Goal: Task Accomplishment & Management: Use online tool/utility

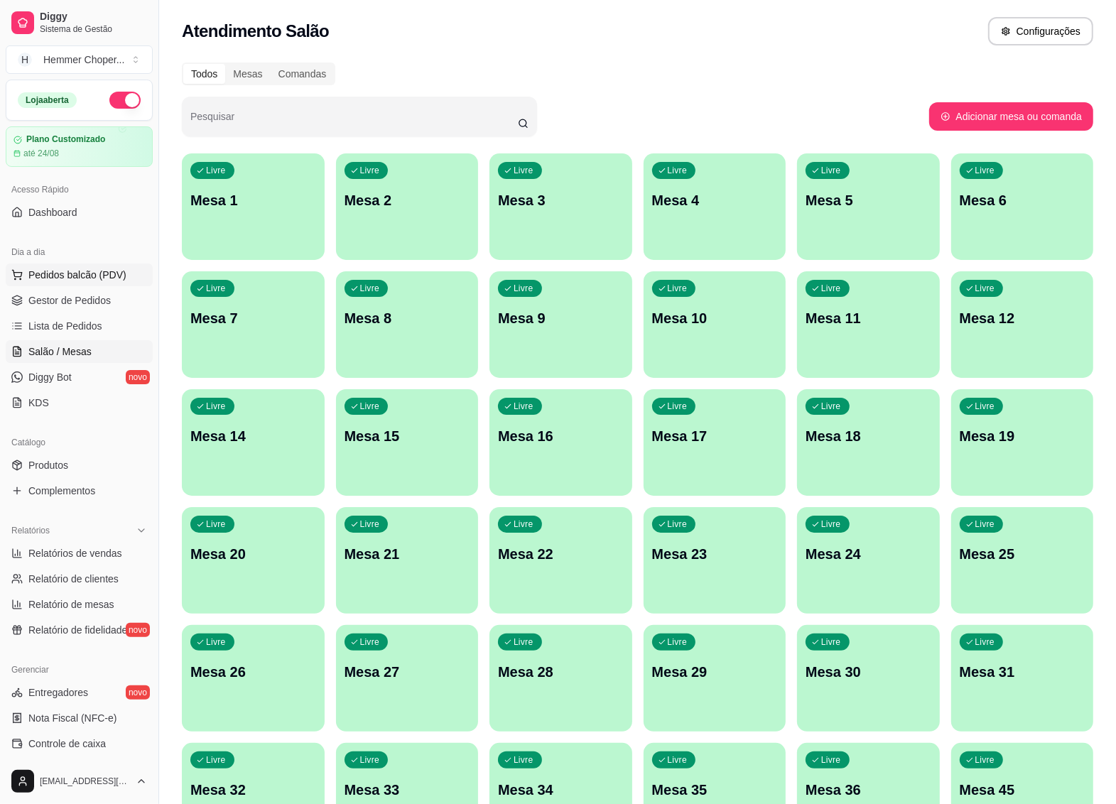
click at [102, 273] on span "Pedidos balcão (PDV)" at bounding box center [77, 275] width 98 height 14
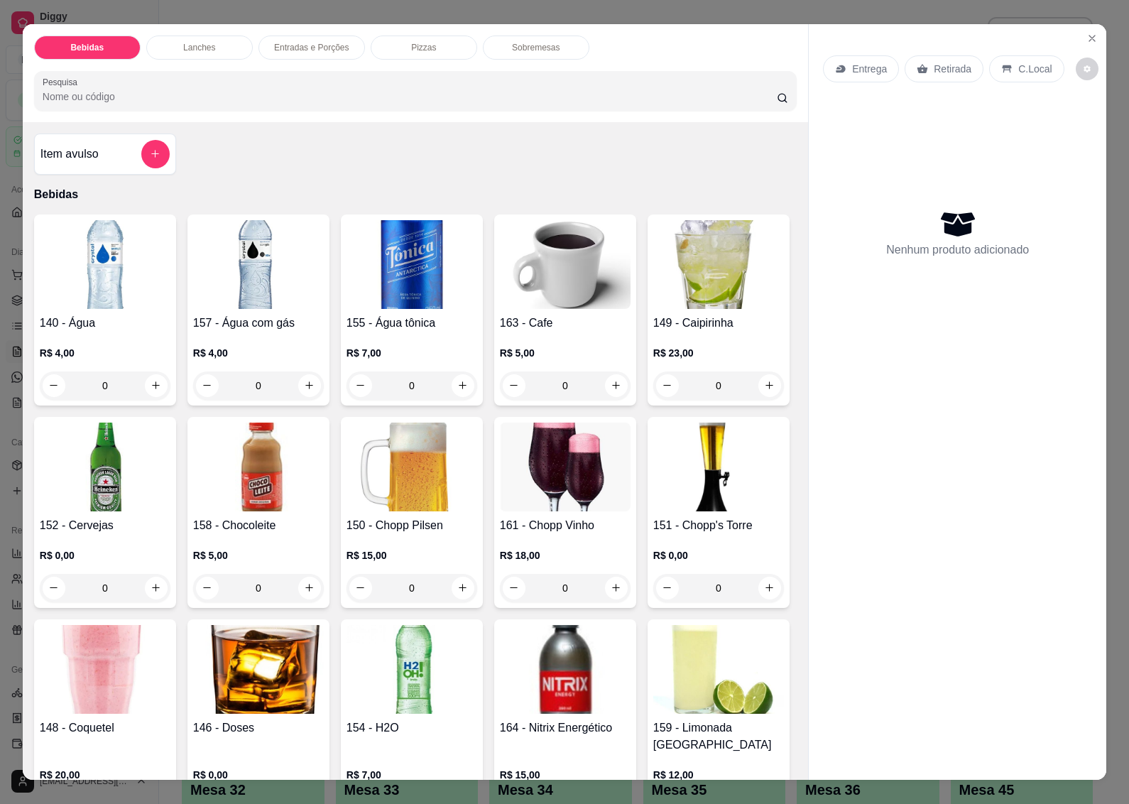
click at [925, 55] on div "Retirada" at bounding box center [944, 68] width 79 height 27
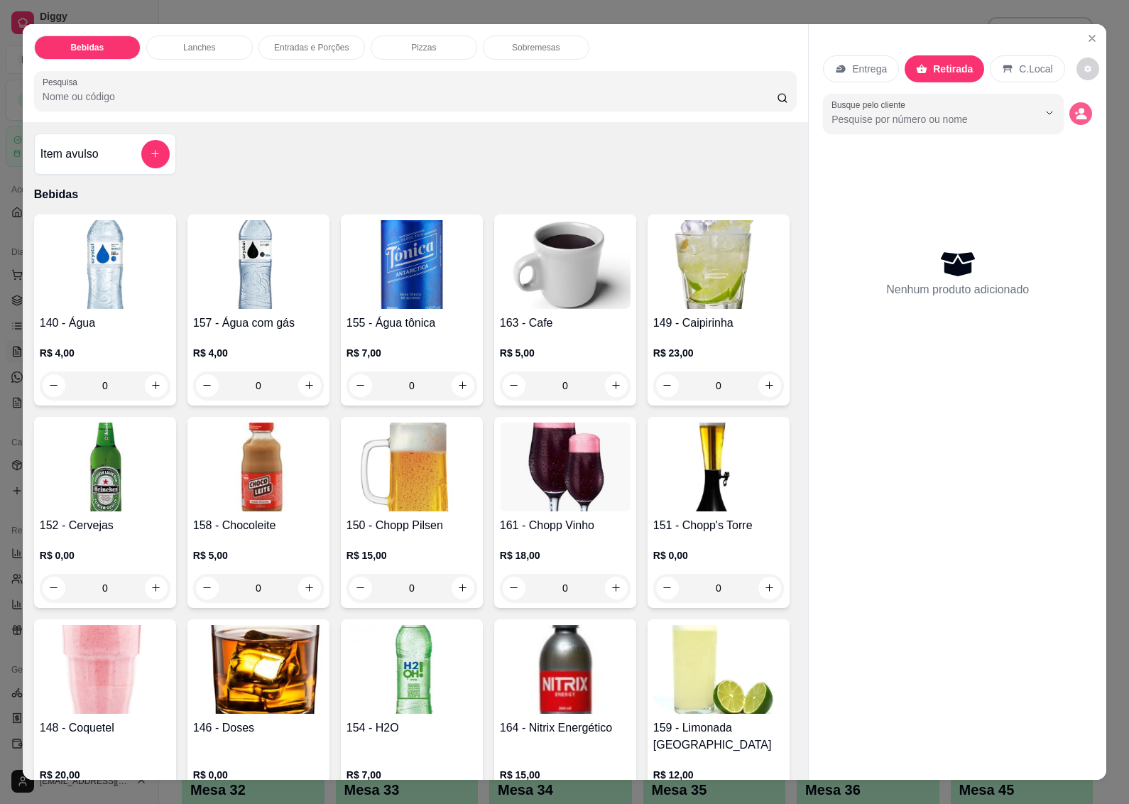
click at [1074, 107] on icon "decrease-product-quantity" at bounding box center [1080, 113] width 13 height 13
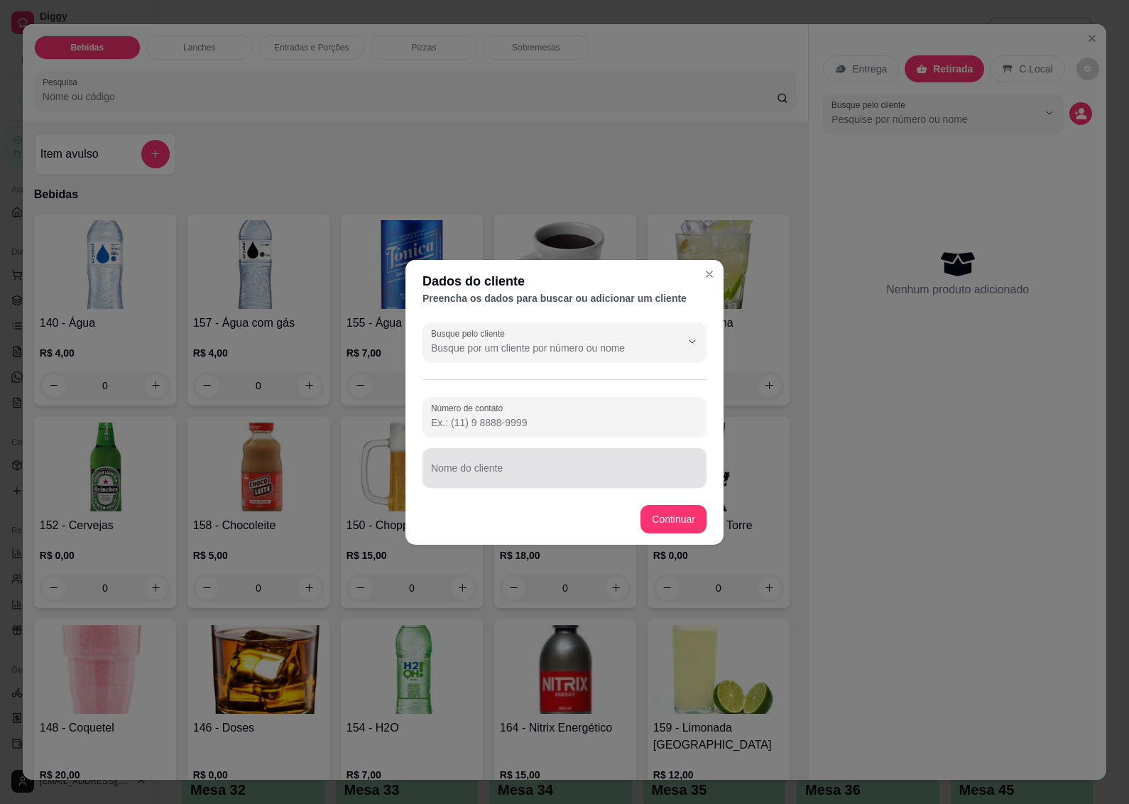
click at [492, 474] on div "Nome do cliente" at bounding box center [564, 468] width 284 height 40
type input "[PERSON_NAME]"
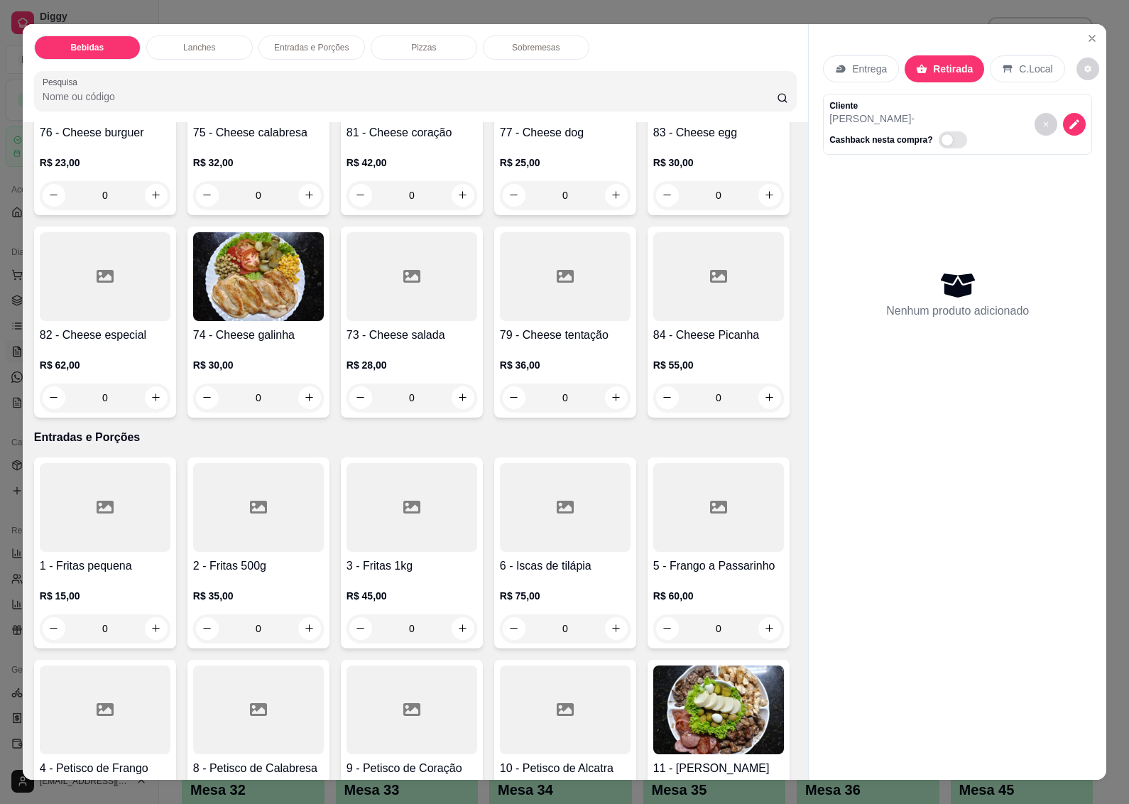
scroll to position [1953, 0]
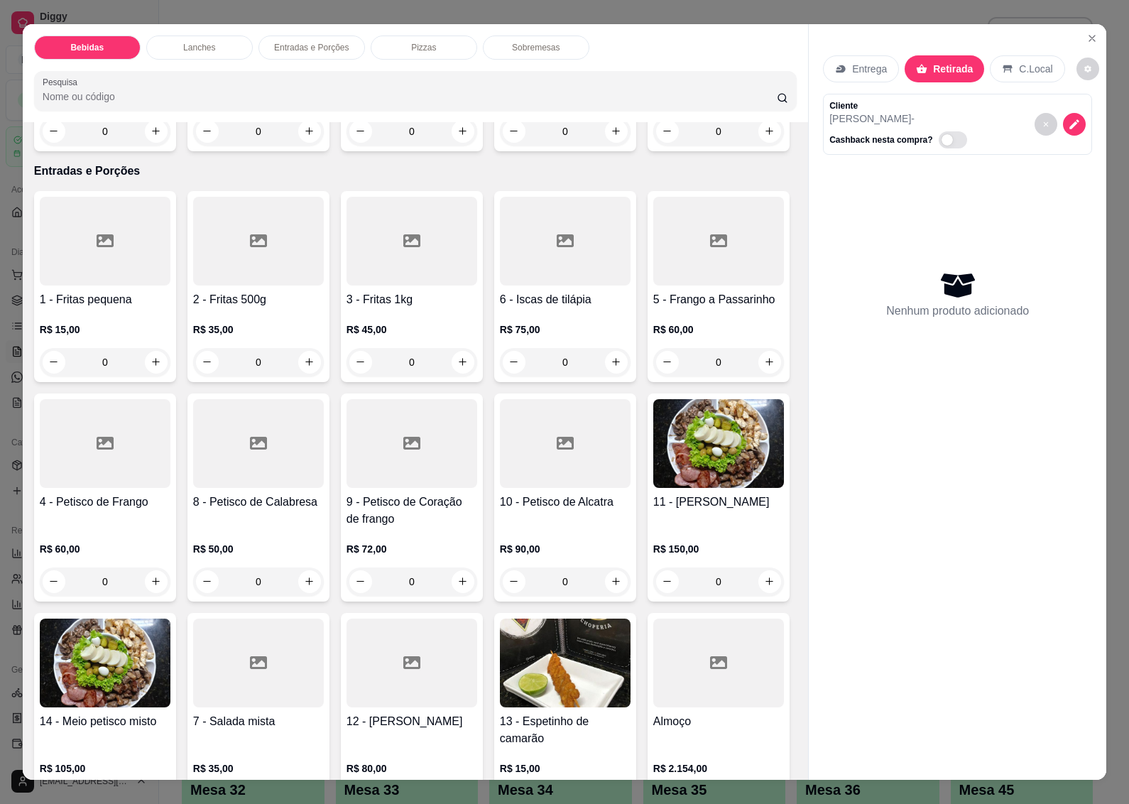
click at [347, 146] on div "R$ 28,00 0" at bounding box center [412, 119] width 131 height 54
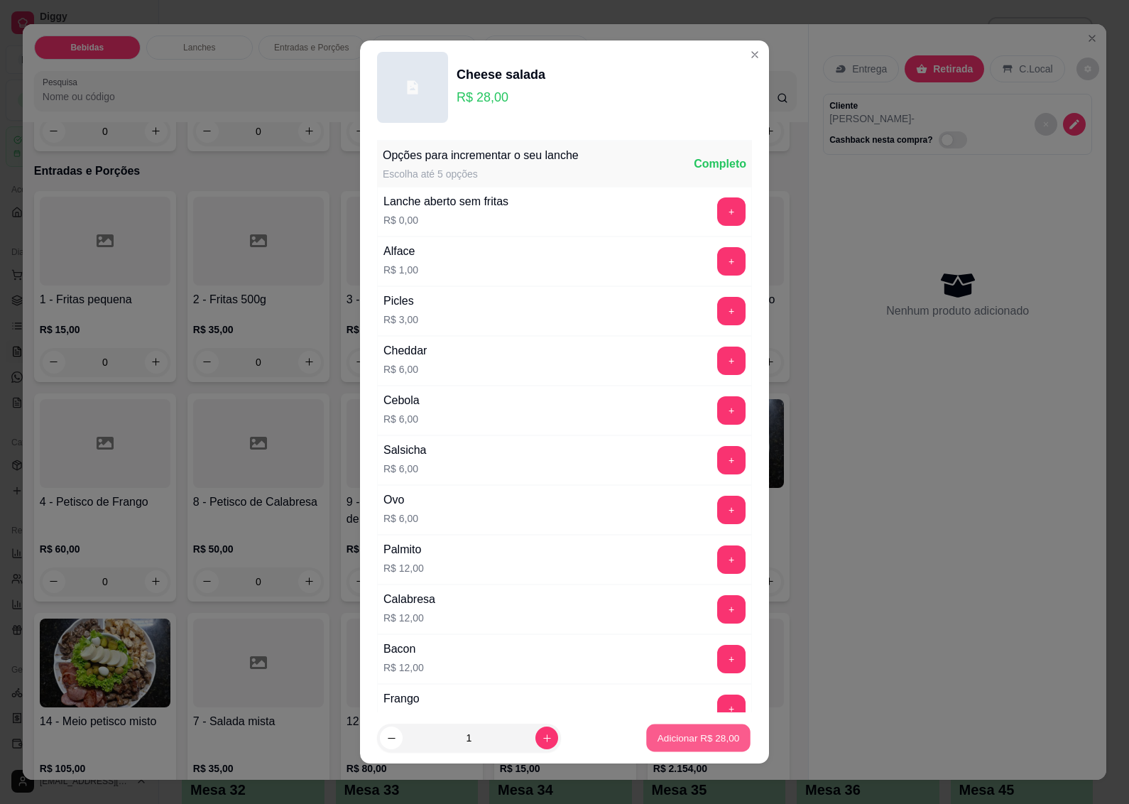
click at [687, 736] on p "Adicionar R$ 28,00" at bounding box center [699, 737] width 82 height 13
type input "1"
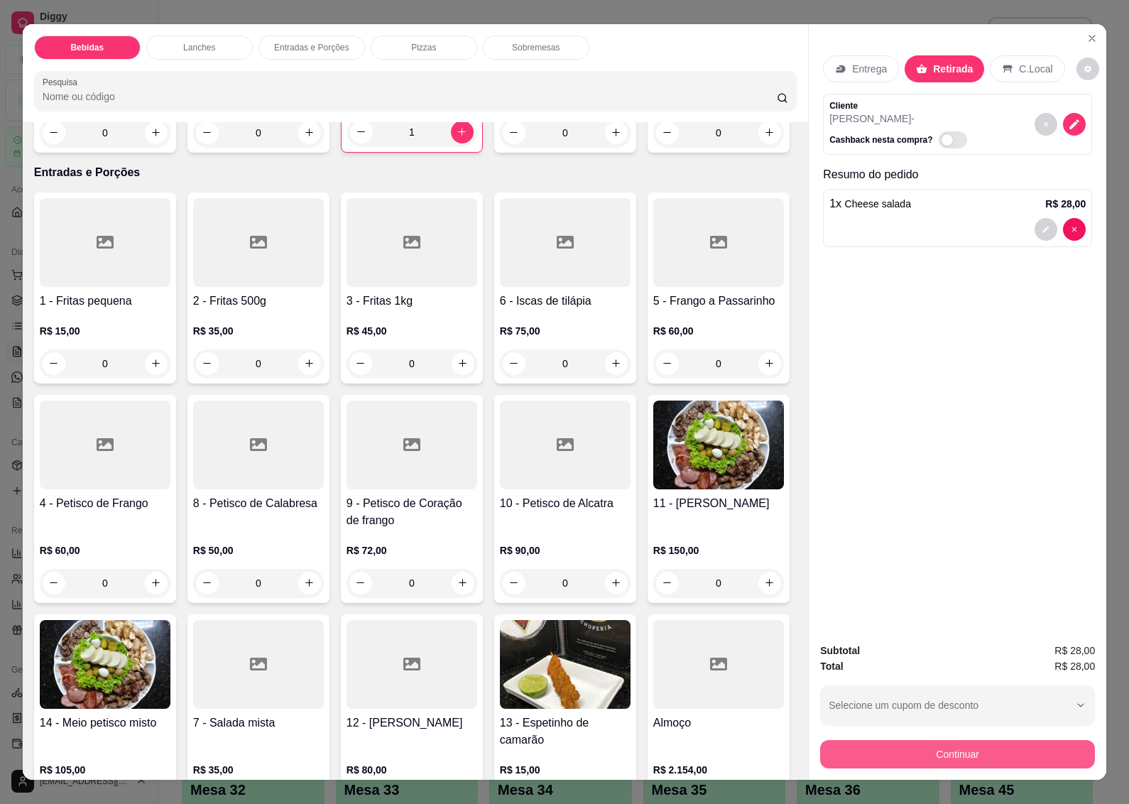
click at [876, 744] on button "Continuar" at bounding box center [957, 754] width 275 height 28
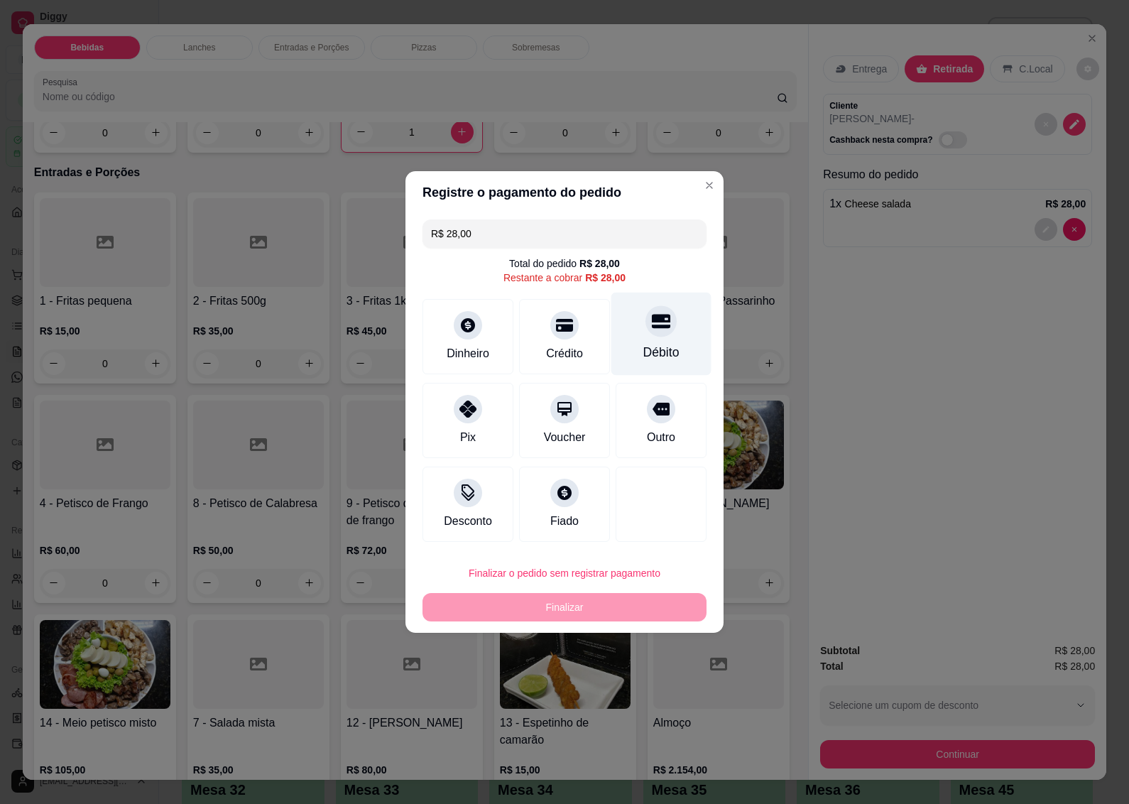
click at [651, 344] on div "Débito" at bounding box center [661, 352] width 36 height 18
type input "R$ 0,00"
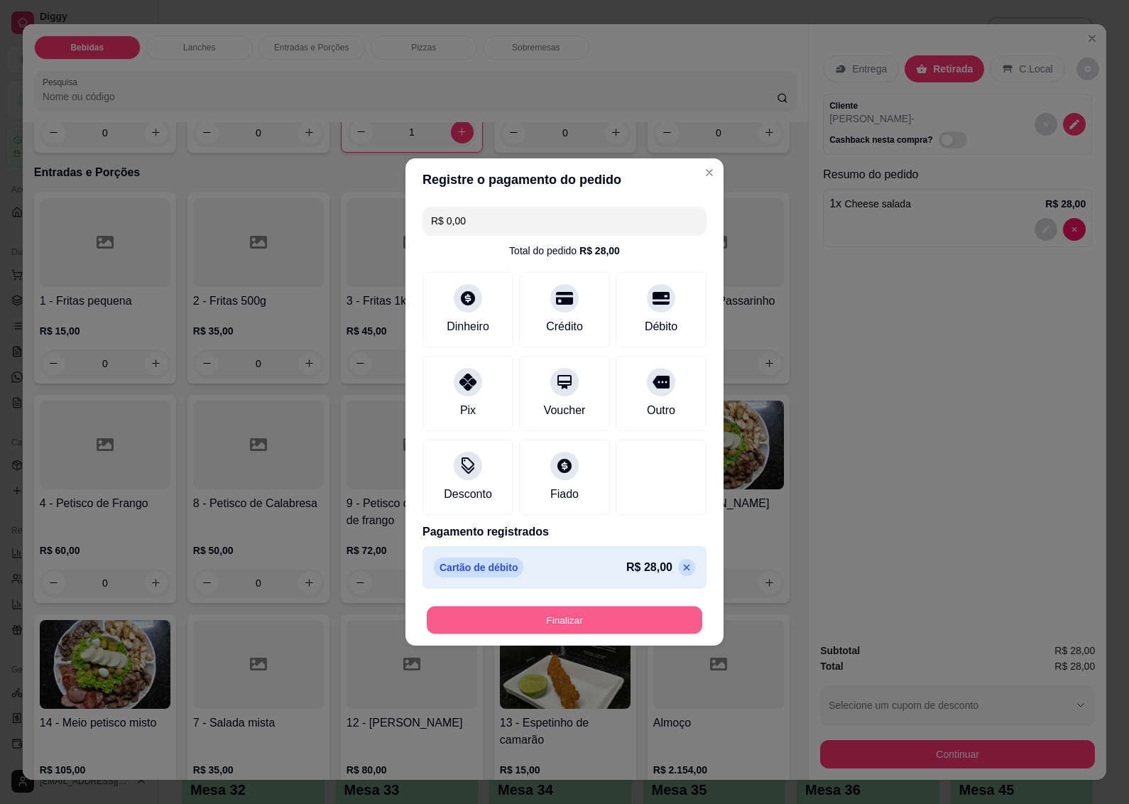
click at [552, 623] on button "Finalizar" at bounding box center [565, 620] width 276 height 28
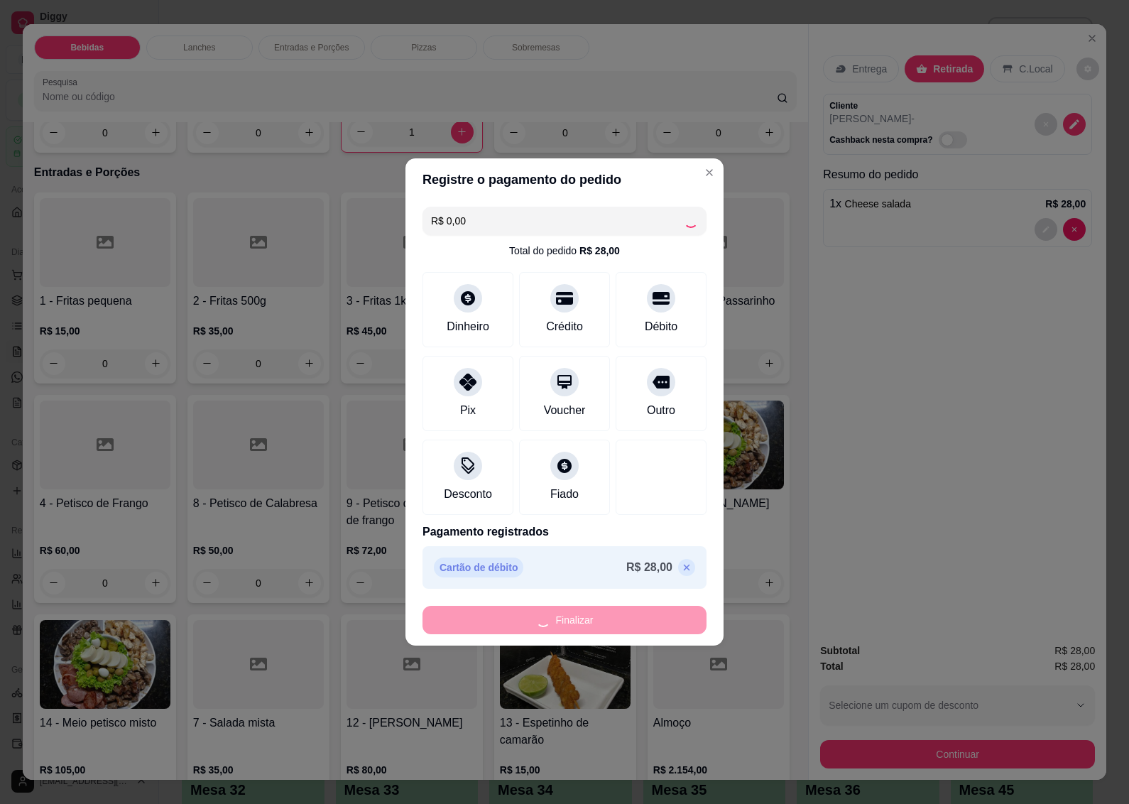
type input "0"
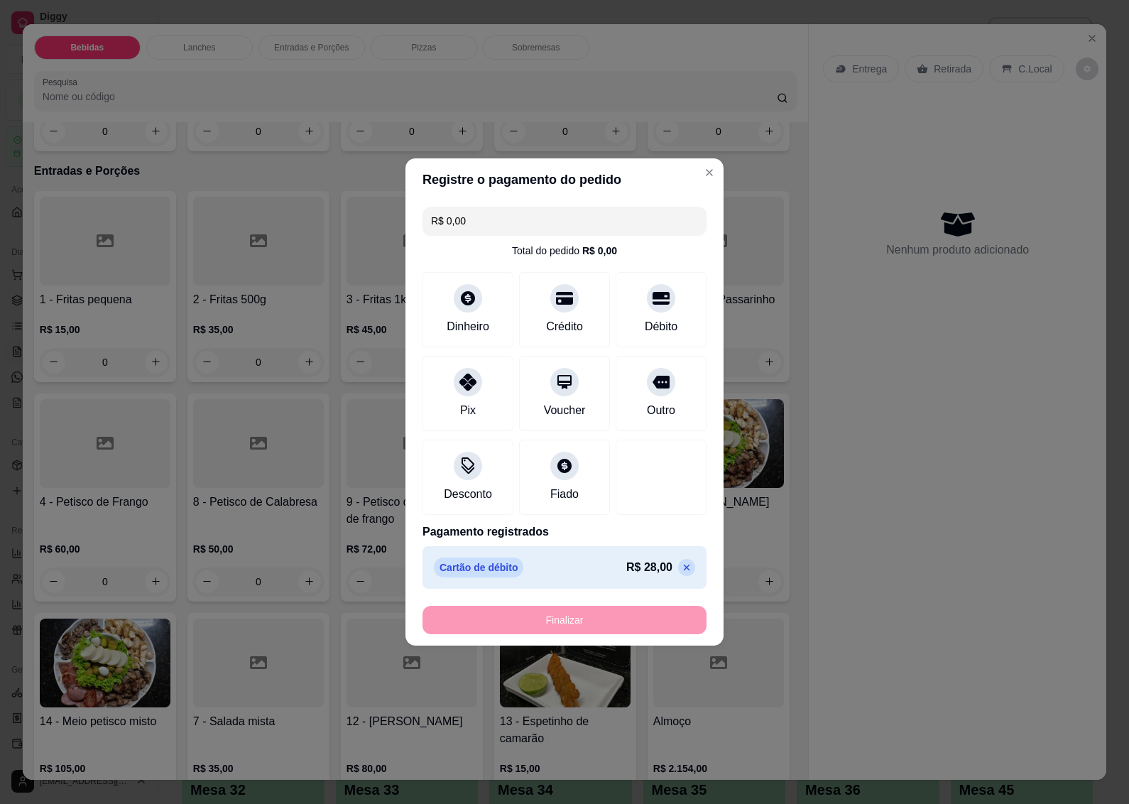
type input "-R$ 28,00"
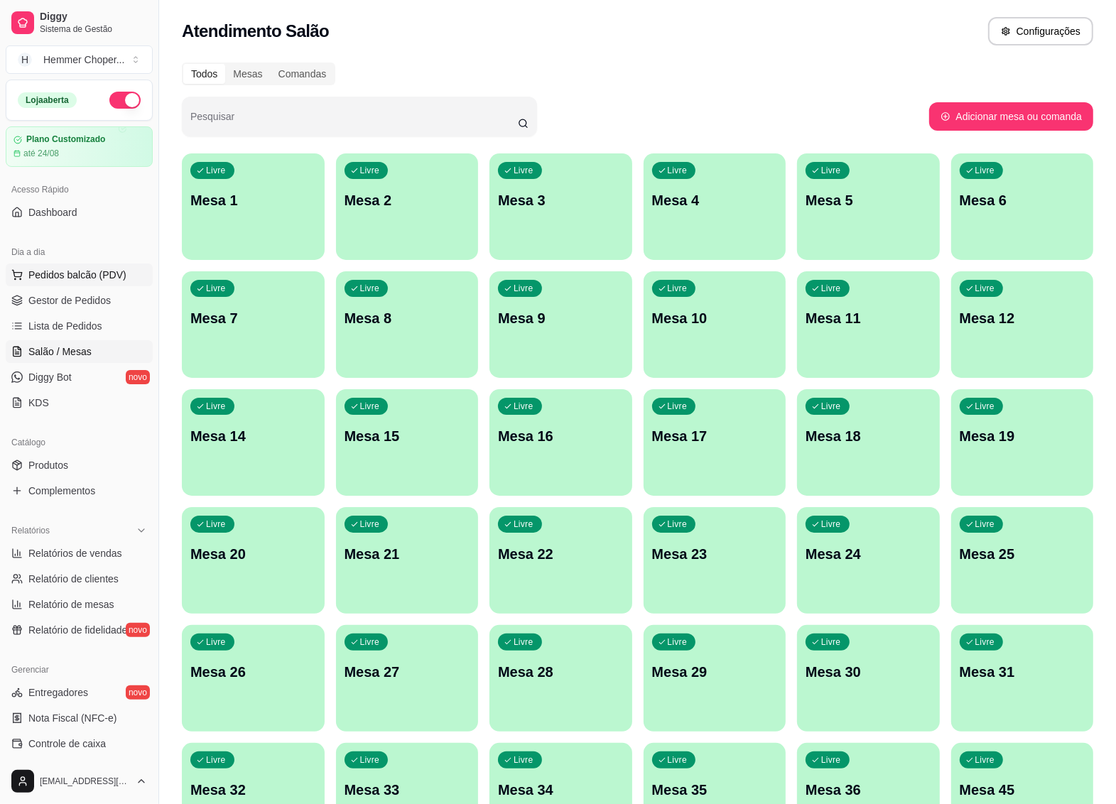
click at [82, 271] on span "Pedidos balcão (PDV)" at bounding box center [77, 275] width 98 height 14
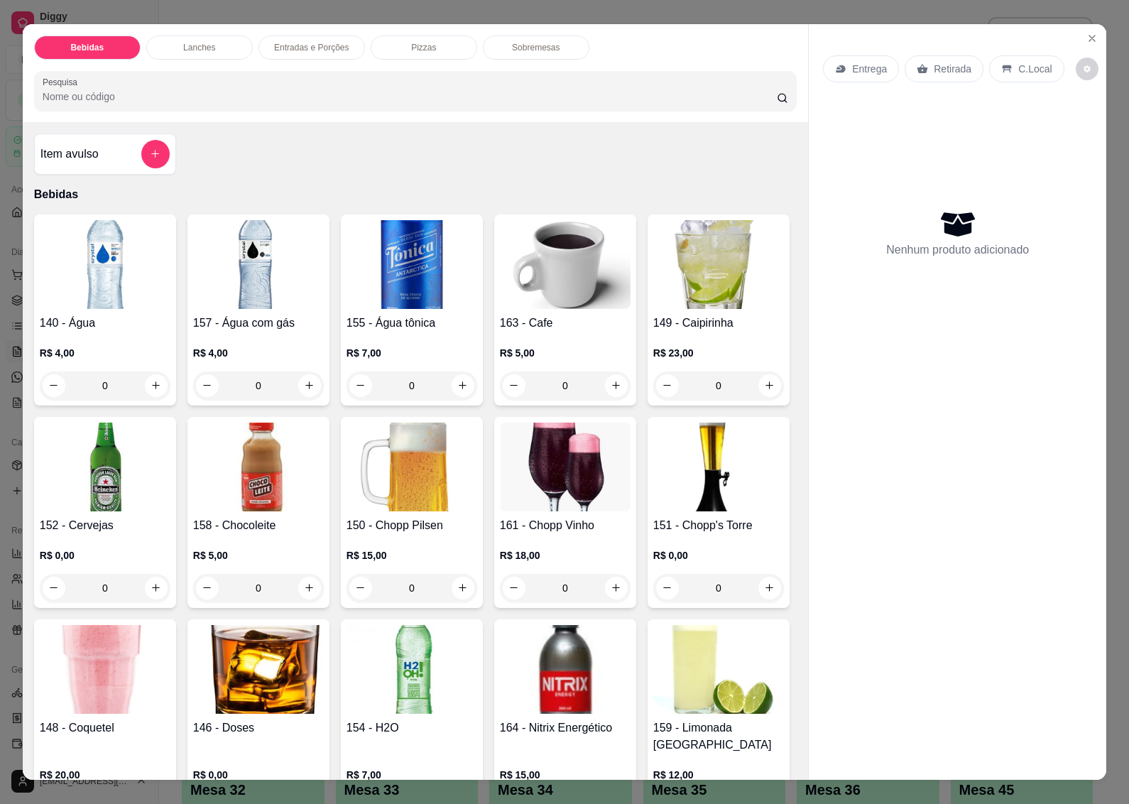
click at [939, 64] on p "Retirada" at bounding box center [953, 69] width 38 height 14
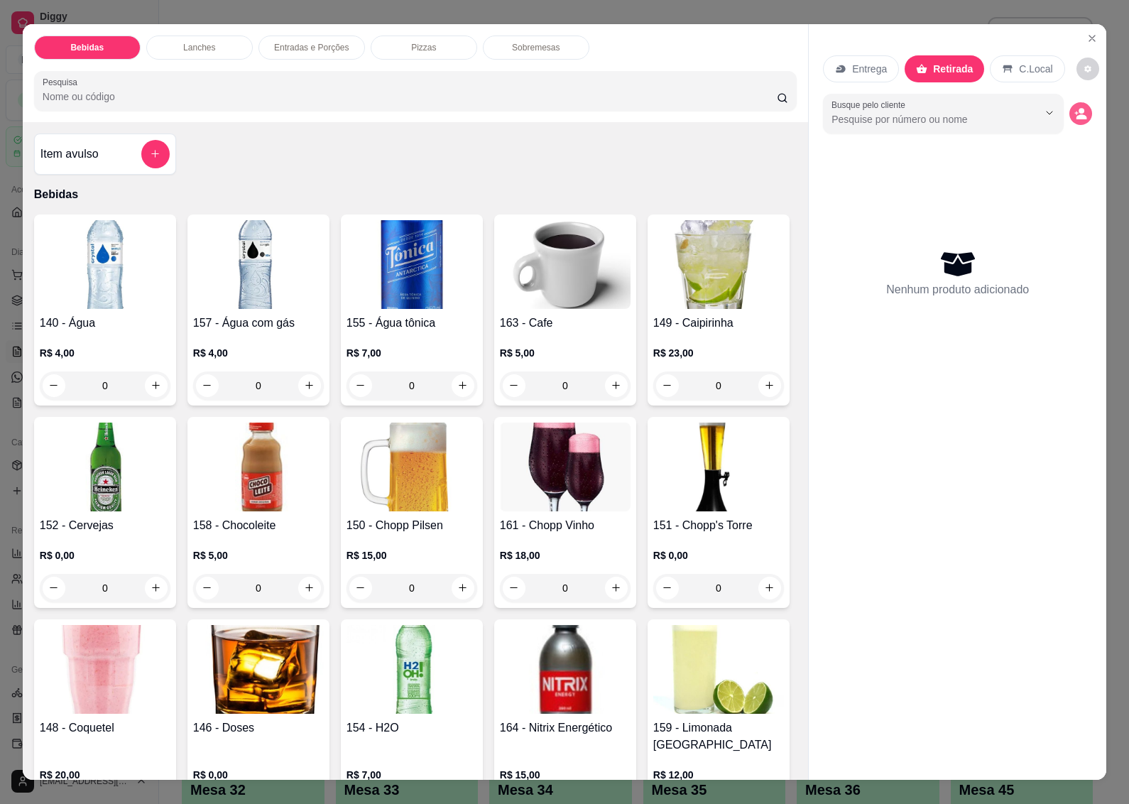
click at [1074, 107] on icon "decrease-product-quantity" at bounding box center [1080, 113] width 13 height 13
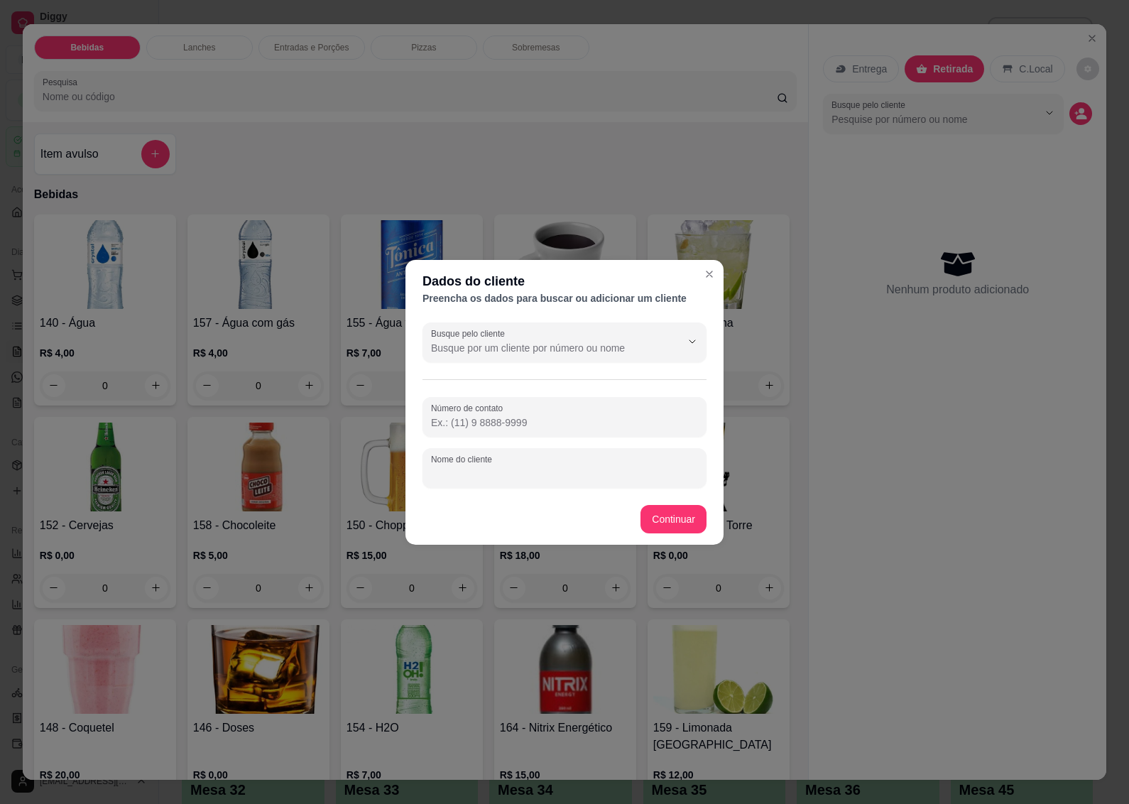
click at [470, 471] on input "Nome do cliente" at bounding box center [564, 474] width 267 height 14
type input "[PERSON_NAME]"
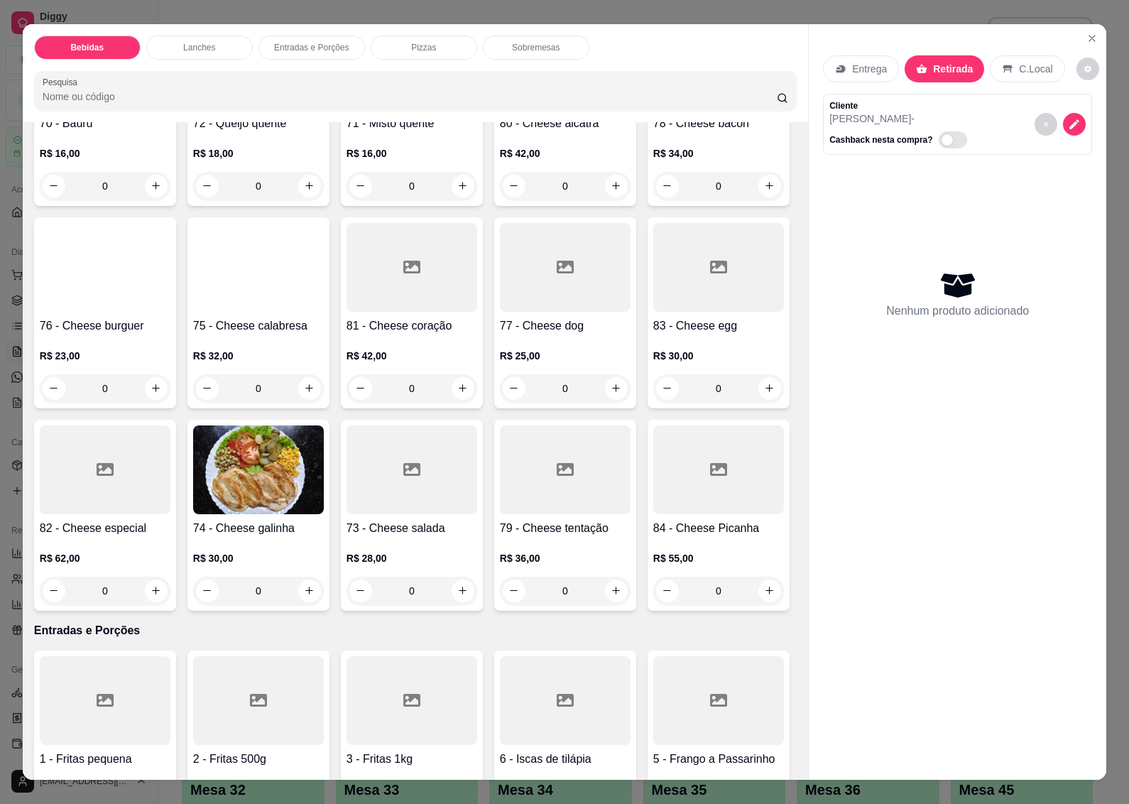
scroll to position [1509, 0]
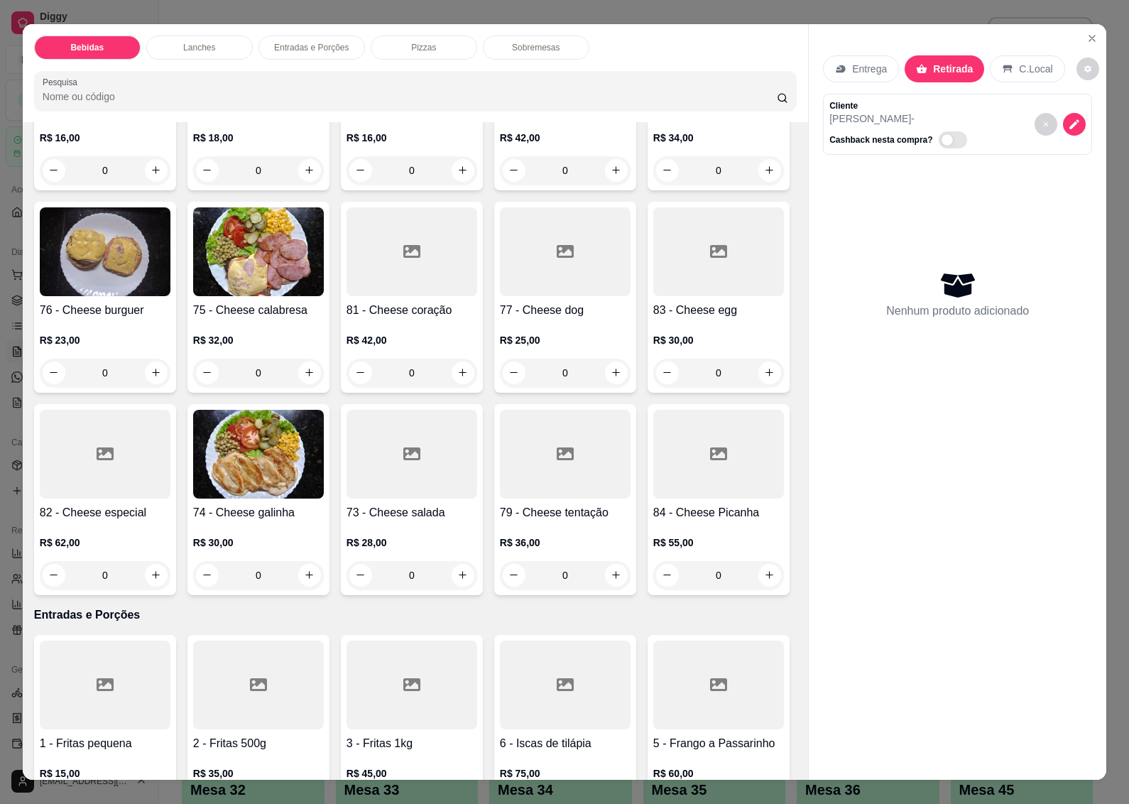
click at [653, 185] on div "R$ 34,00 0" at bounding box center [718, 150] width 131 height 68
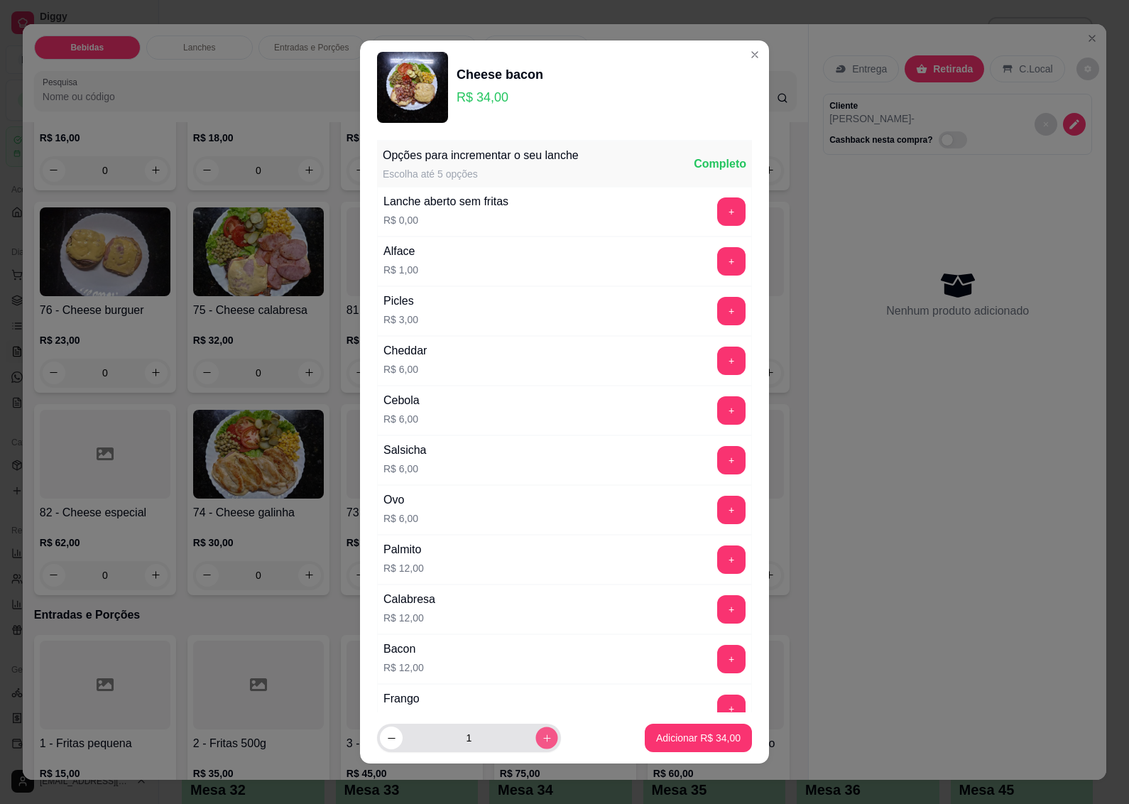
click at [542, 736] on icon "increase-product-quantity" at bounding box center [547, 738] width 11 height 11
type input "2"
click at [687, 741] on p "Adicionar R$ 68,00" at bounding box center [699, 737] width 82 height 13
type input "2"
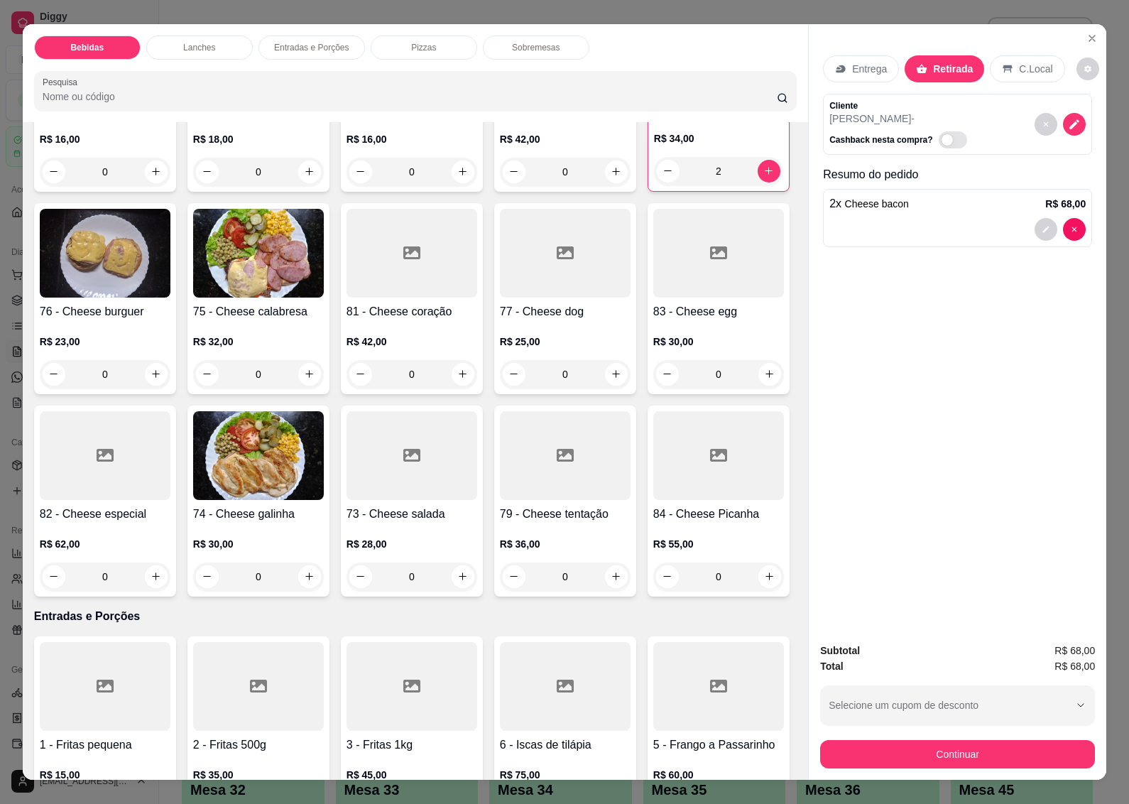
click at [654, 146] on p "R$ 34,00" at bounding box center [718, 138] width 129 height 14
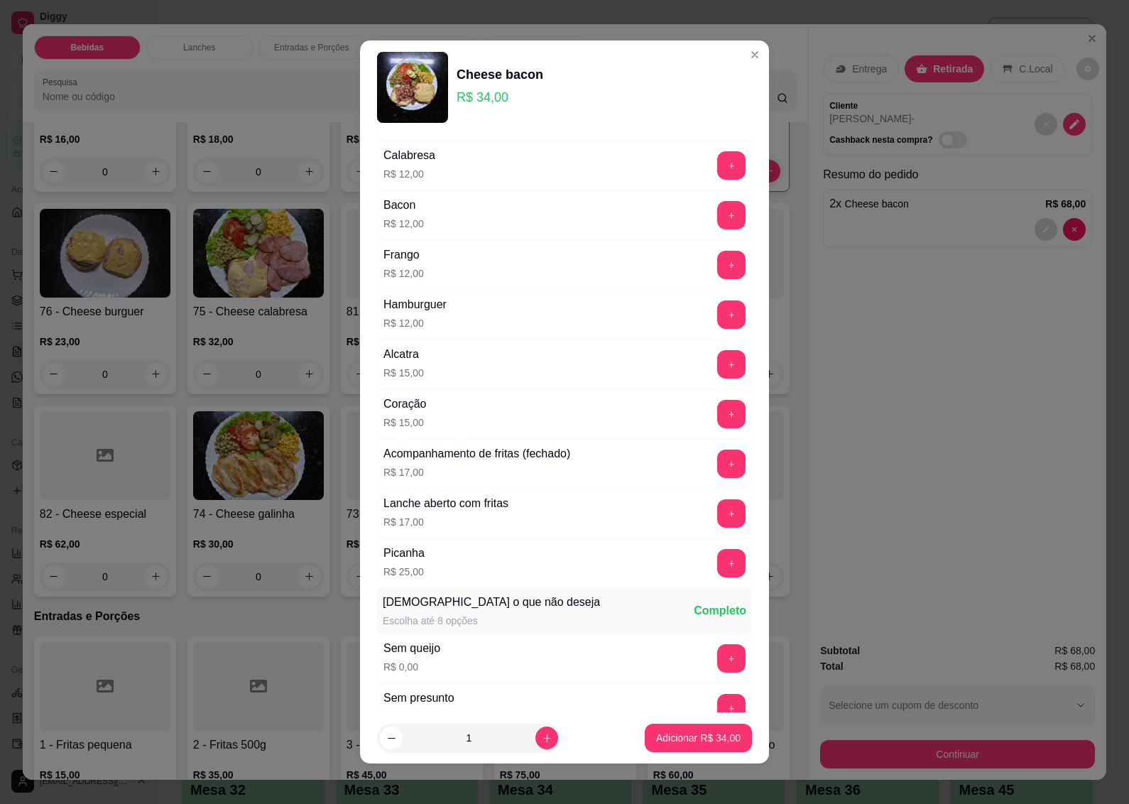
scroll to position [710, 0]
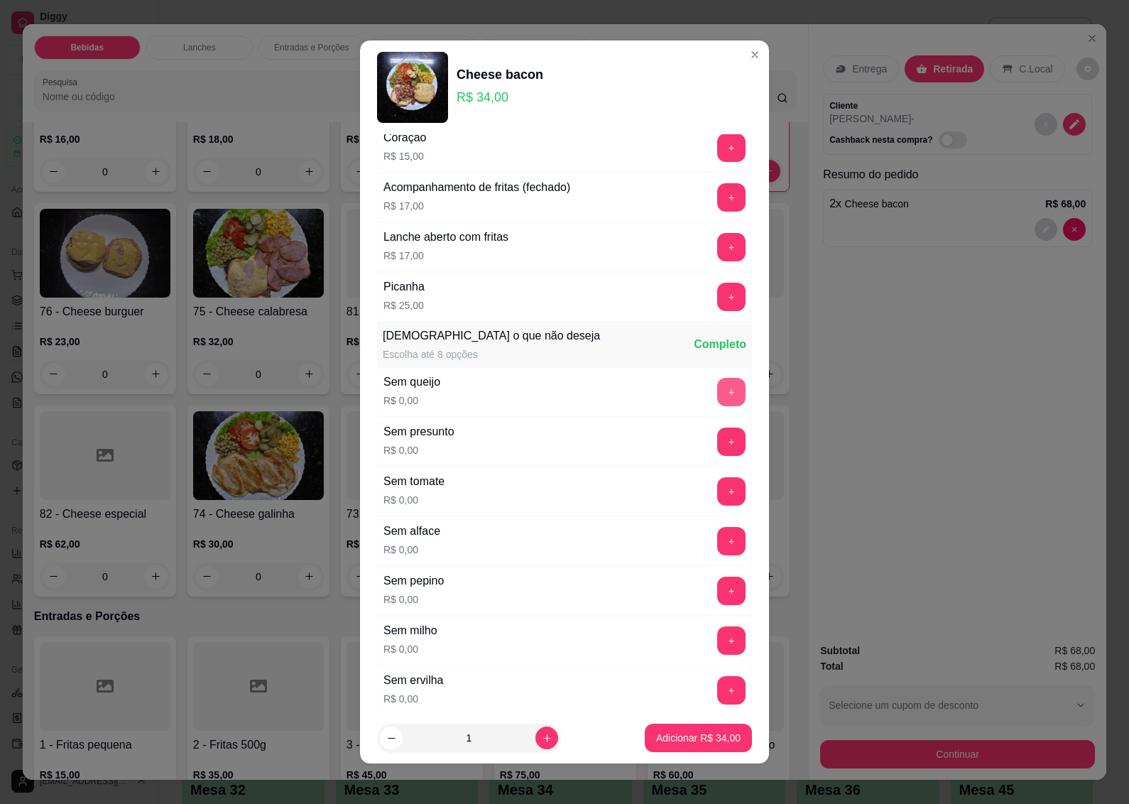
click at [717, 393] on button "+" at bounding box center [731, 392] width 28 height 28
click at [717, 442] on button "+" at bounding box center [731, 441] width 28 height 28
click at [666, 740] on p "Adicionar R$ 34,00" at bounding box center [699, 737] width 82 height 13
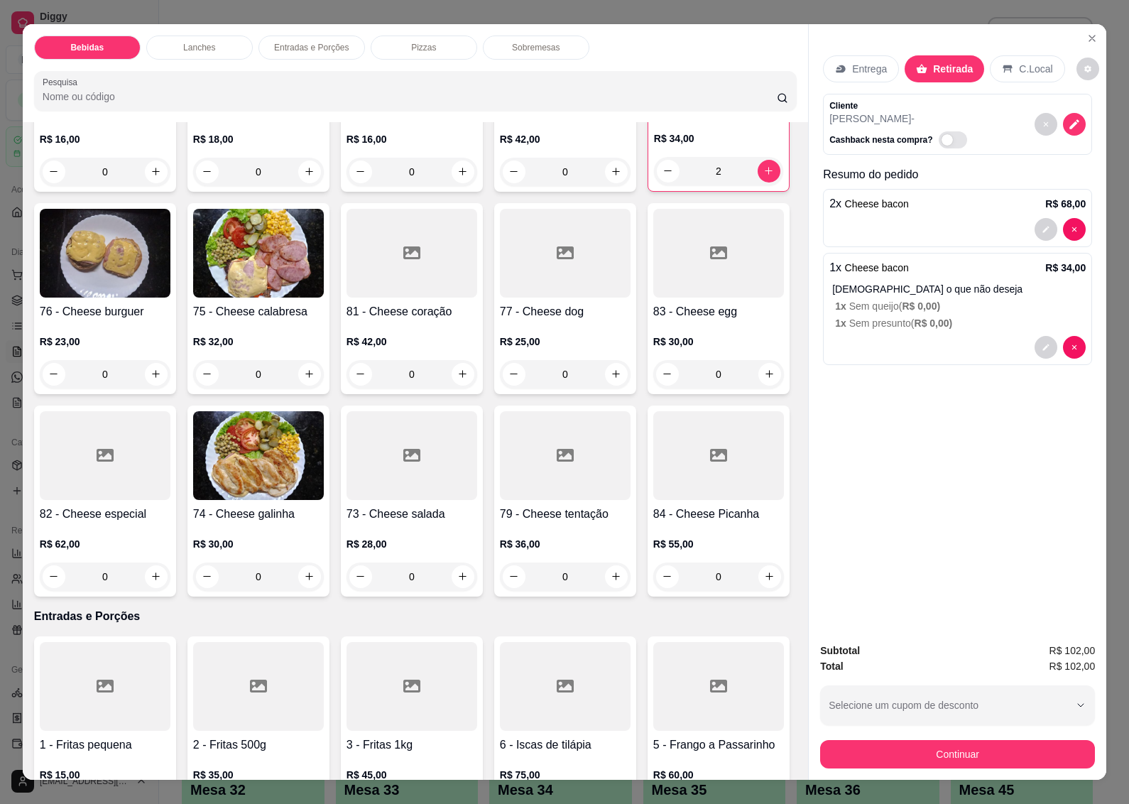
click at [324, 500] on img at bounding box center [258, 455] width 131 height 89
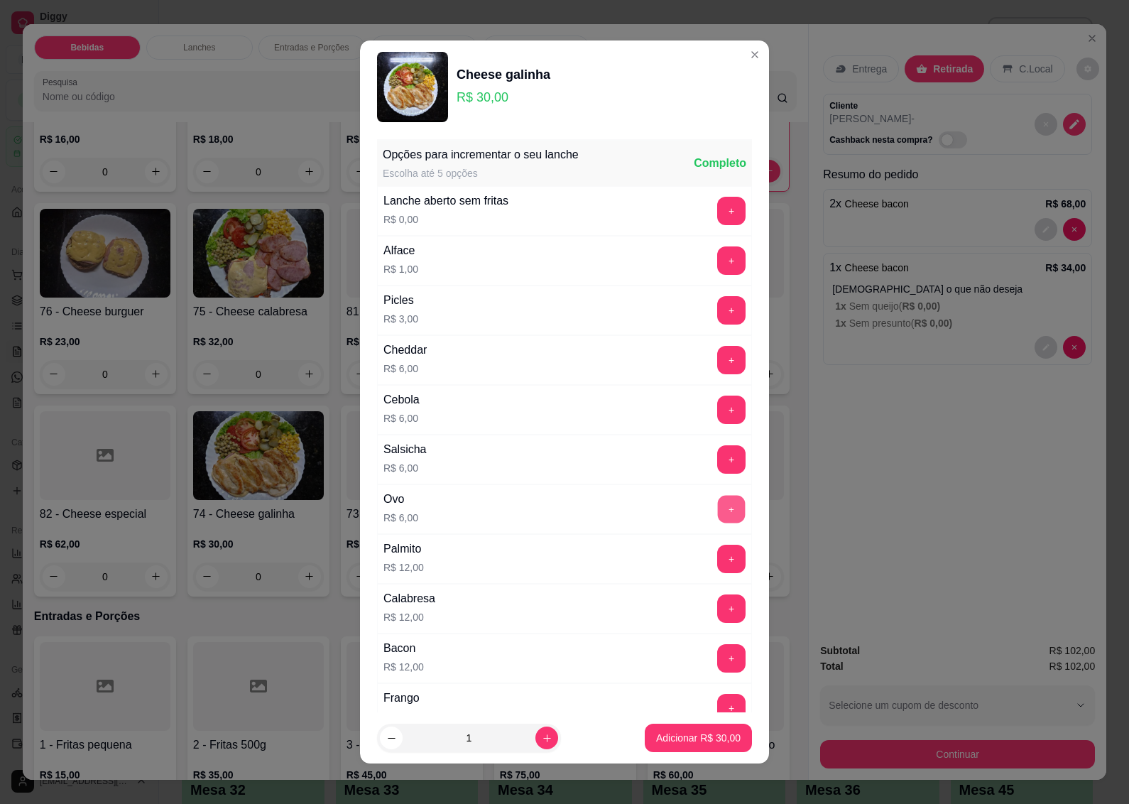
click at [718, 506] on button "+" at bounding box center [732, 510] width 28 height 28
click at [673, 736] on p "Adicionar R$ 36,00" at bounding box center [698, 738] width 84 height 14
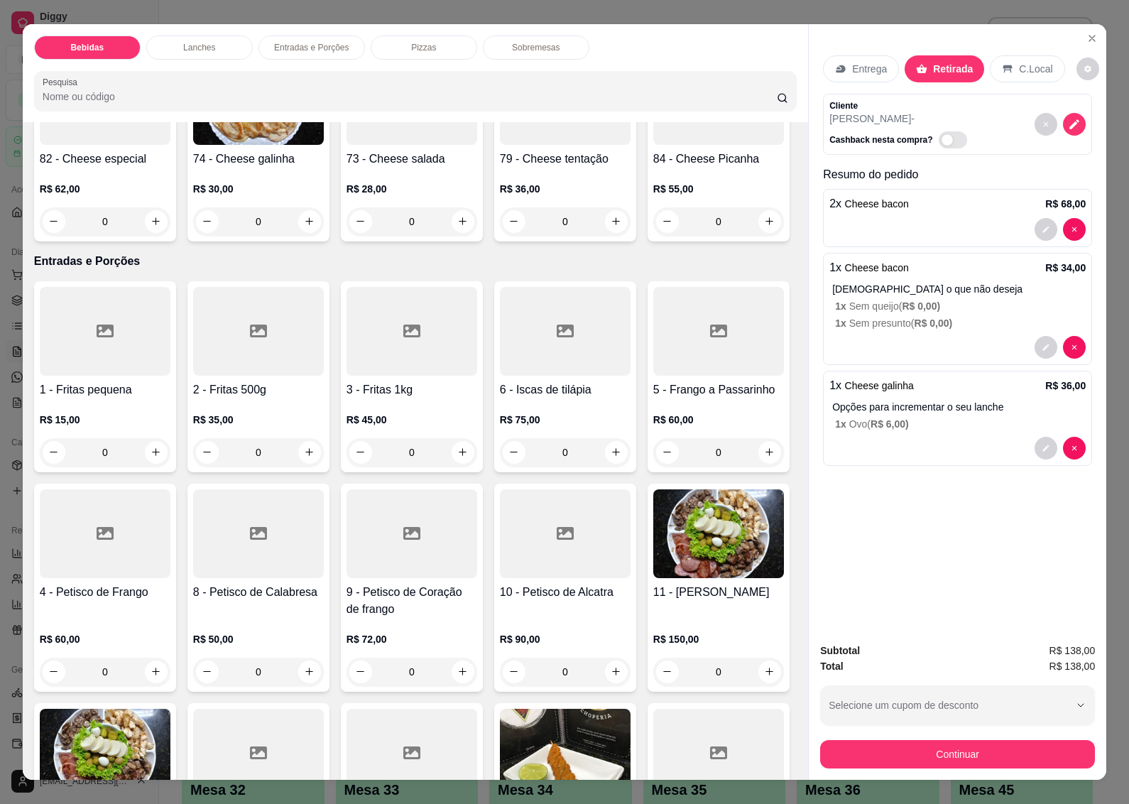
scroll to position [2219, 0]
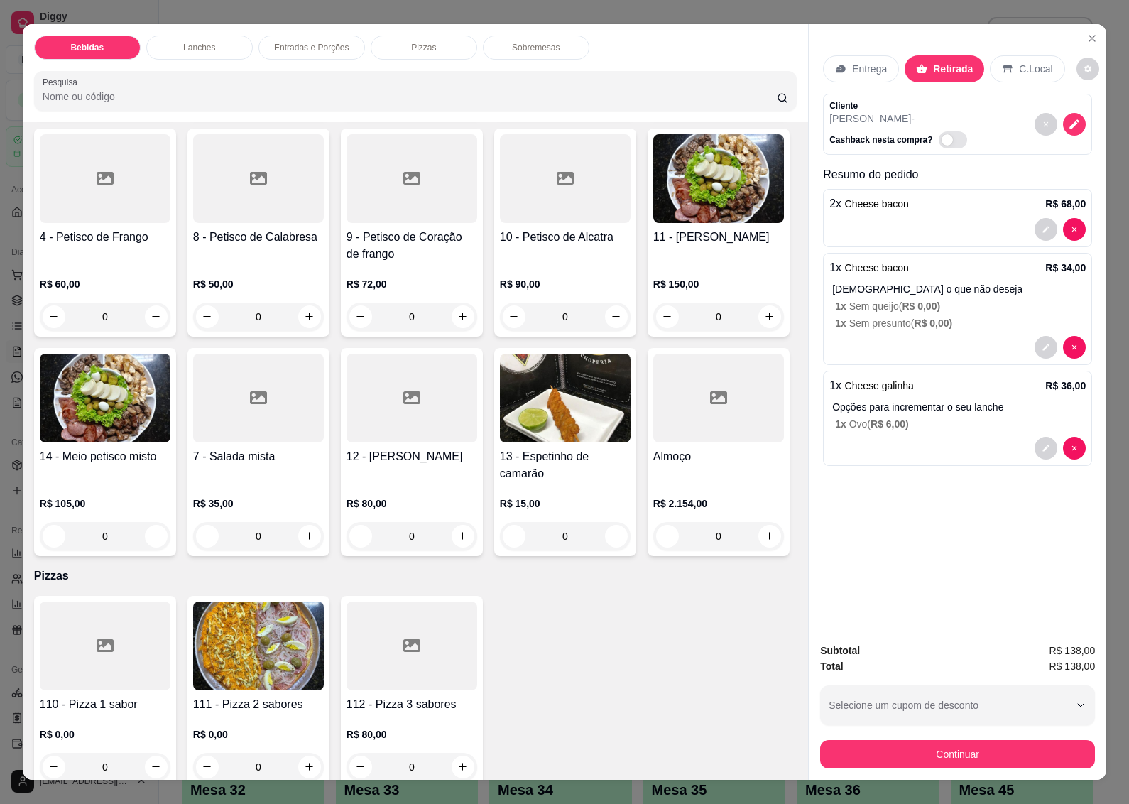
click at [383, 111] on div "R$ 45,00 0" at bounding box center [412, 77] width 131 height 68
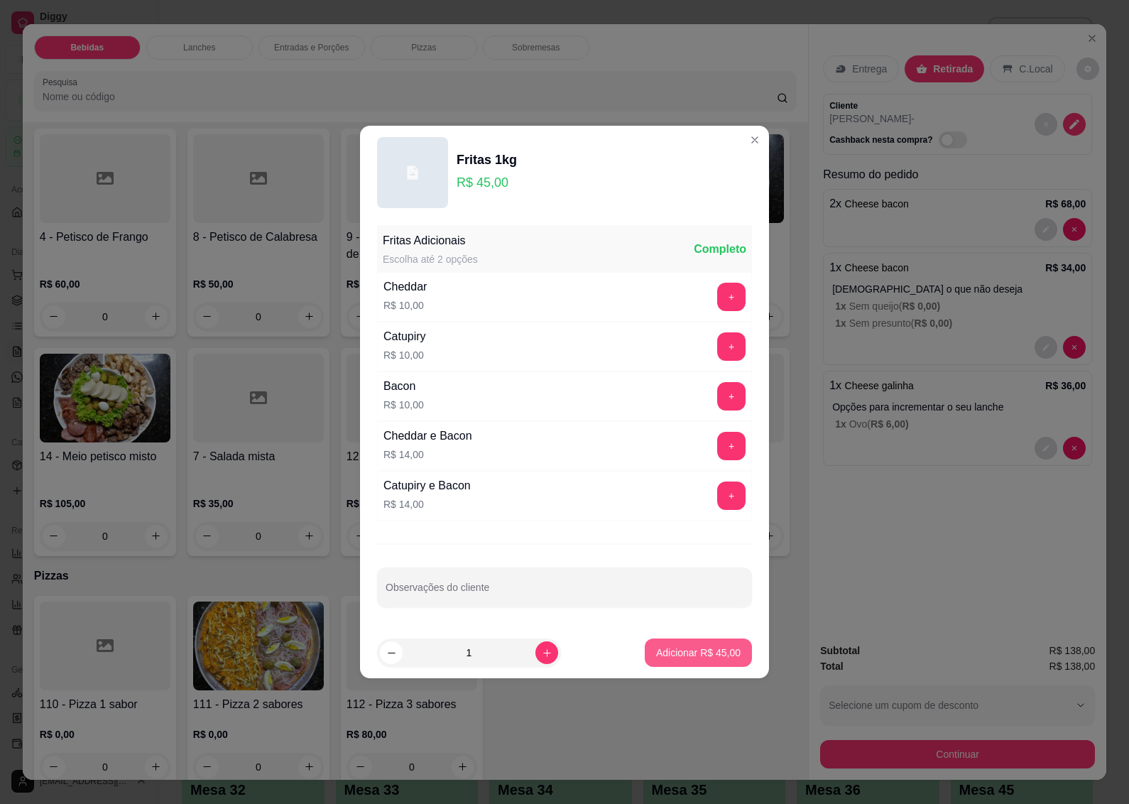
click at [667, 653] on p "Adicionar R$ 45,00" at bounding box center [698, 652] width 84 height 14
type input "1"
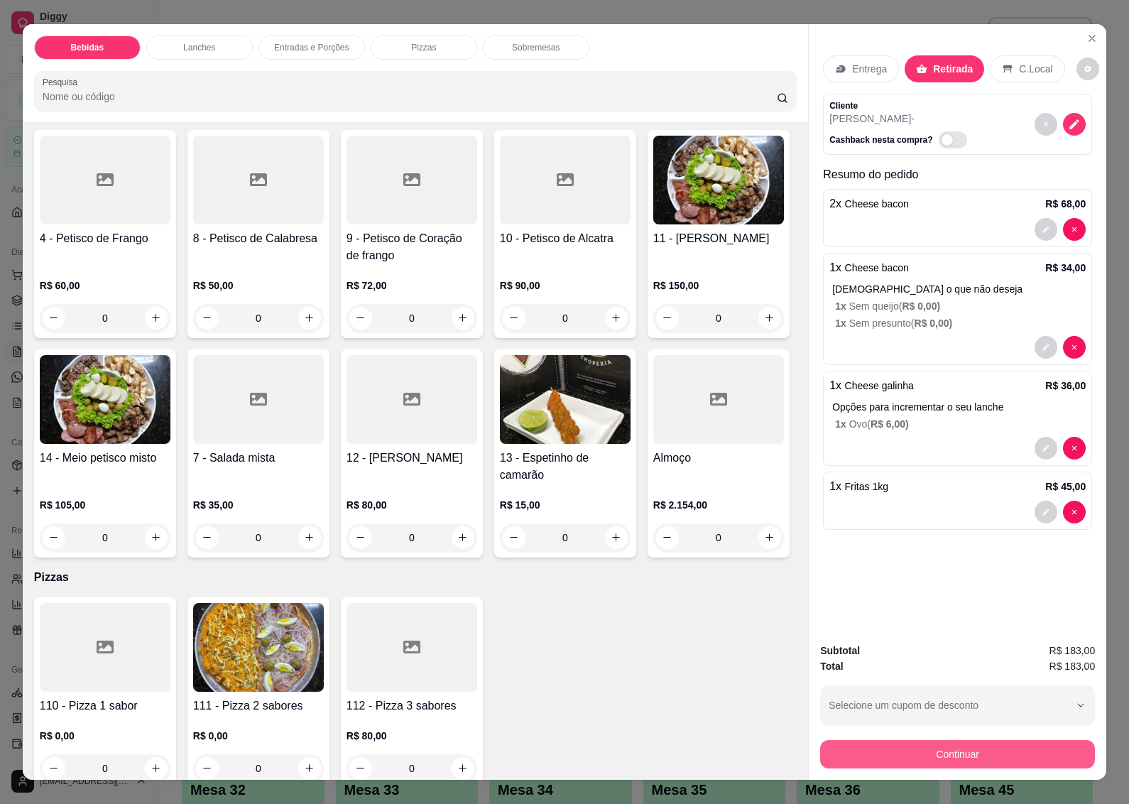
click at [949, 751] on button "Continuar" at bounding box center [957, 754] width 275 height 28
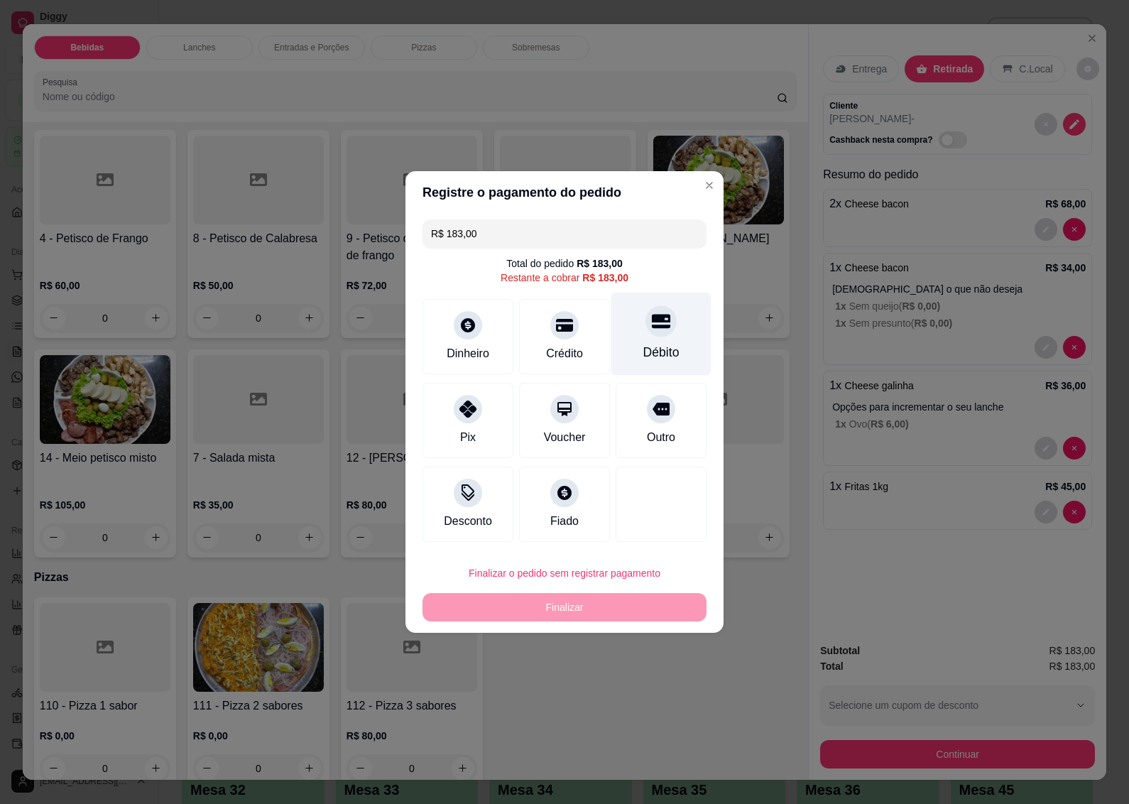
click at [664, 339] on div "Débito" at bounding box center [661, 334] width 100 height 83
type input "R$ 0,00"
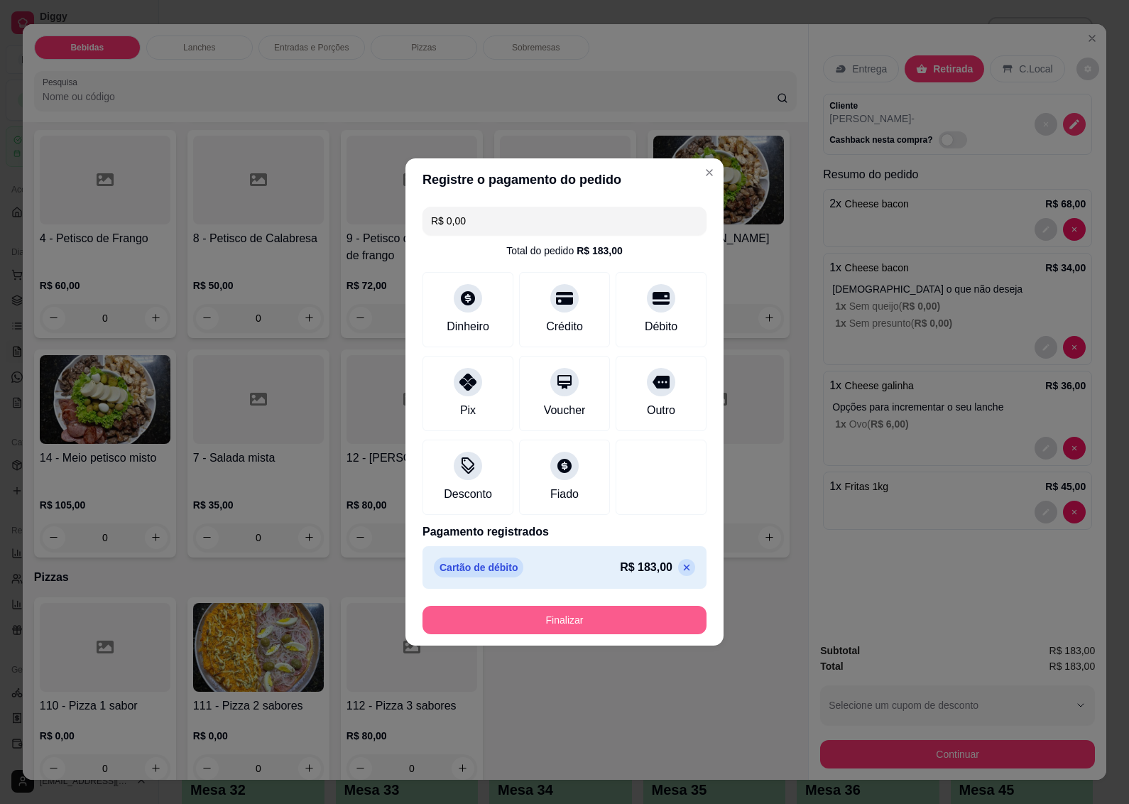
click at [575, 611] on button "Finalizar" at bounding box center [564, 620] width 284 height 28
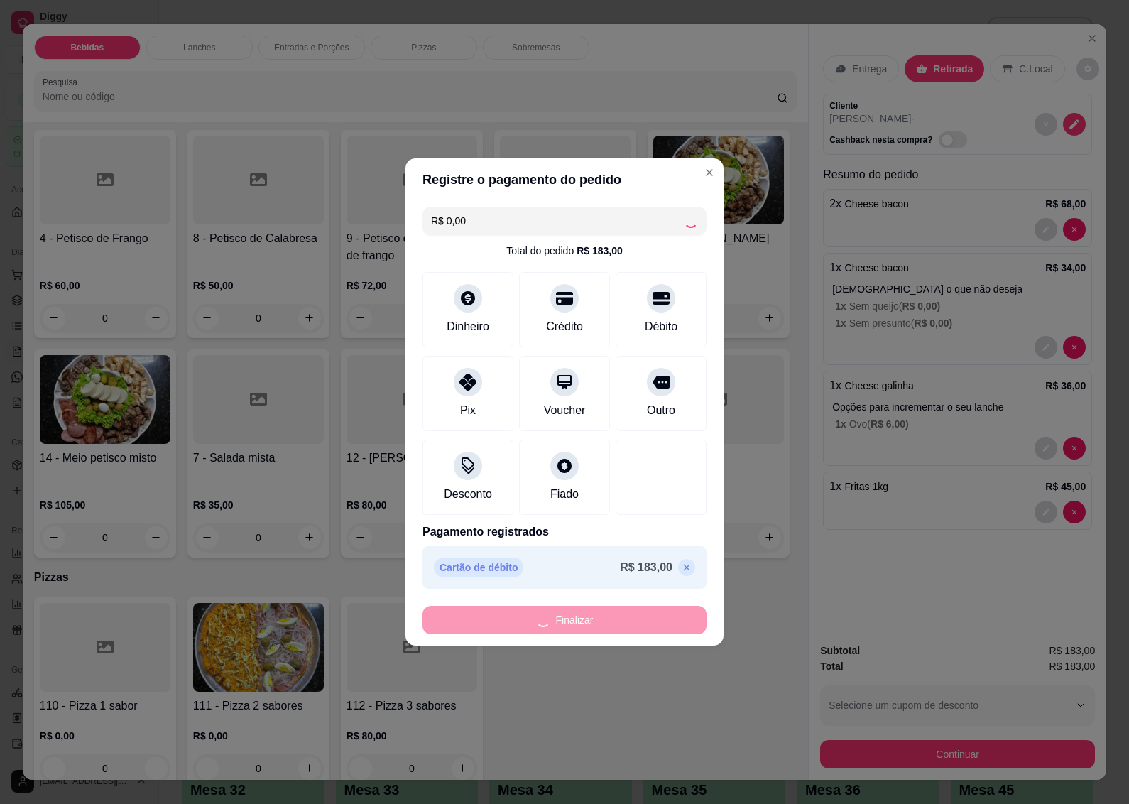
type input "0"
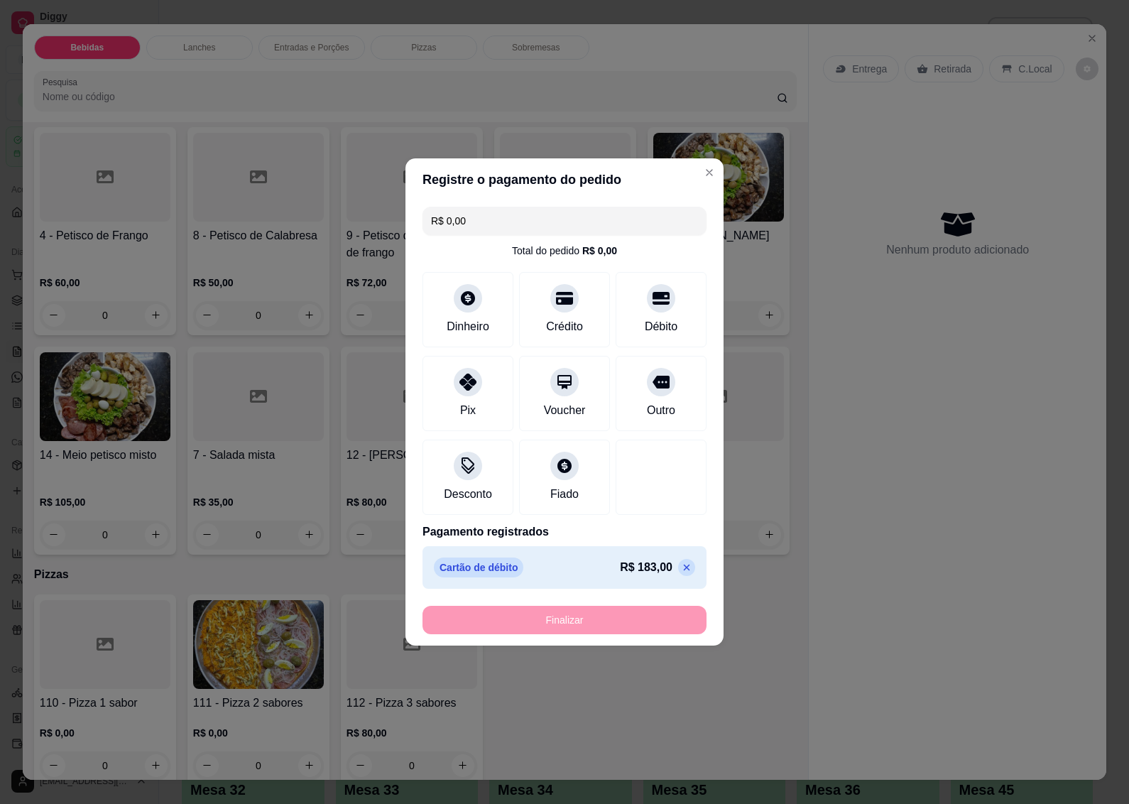
type input "-R$ 183,00"
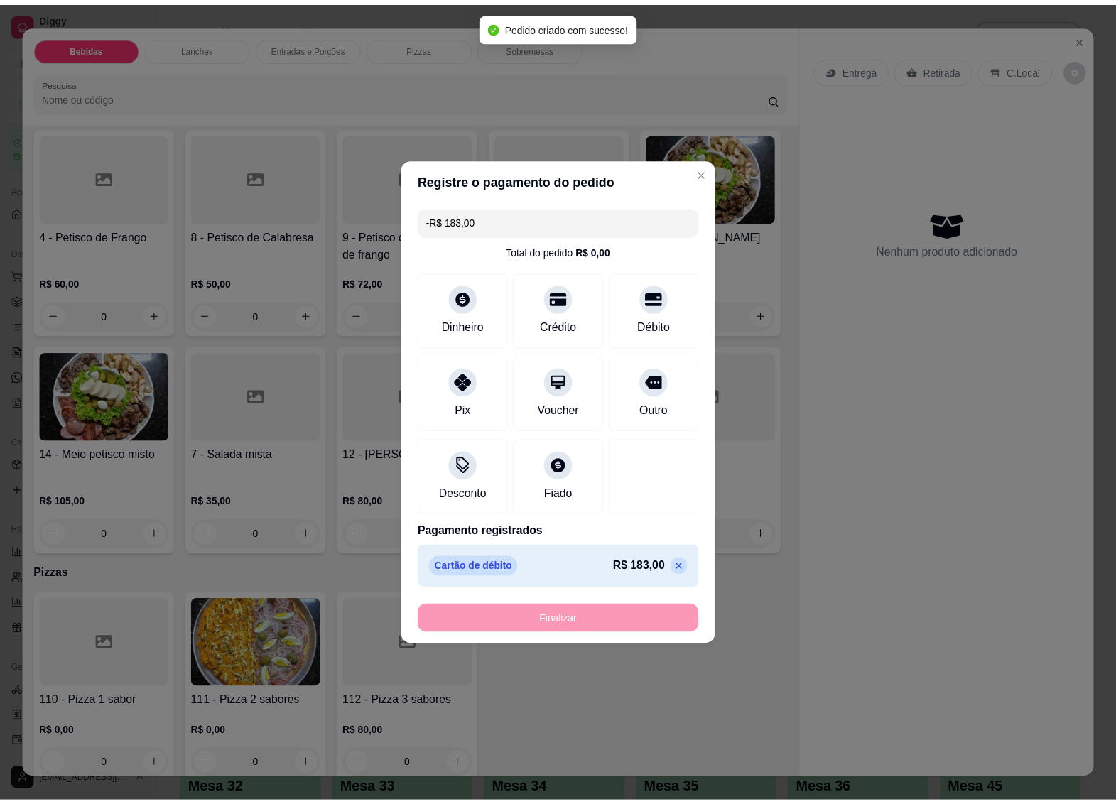
scroll to position [2217, 0]
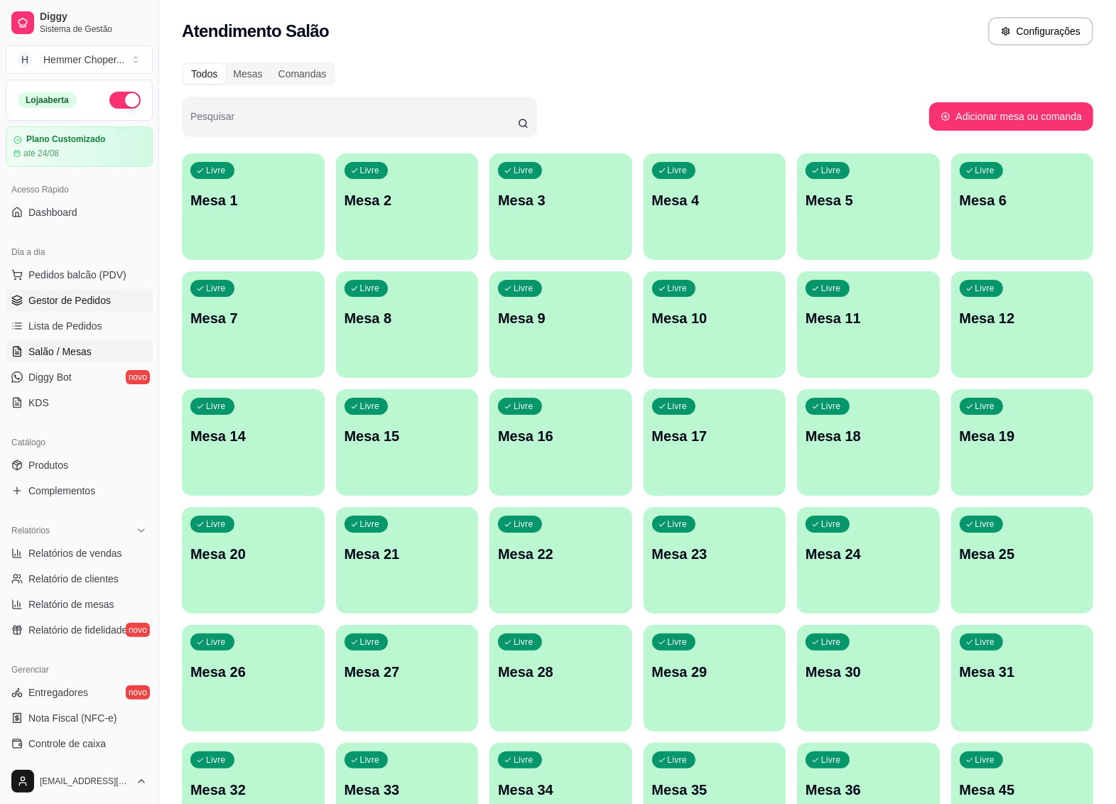
click at [65, 297] on span "Gestor de Pedidos" at bounding box center [69, 300] width 82 height 14
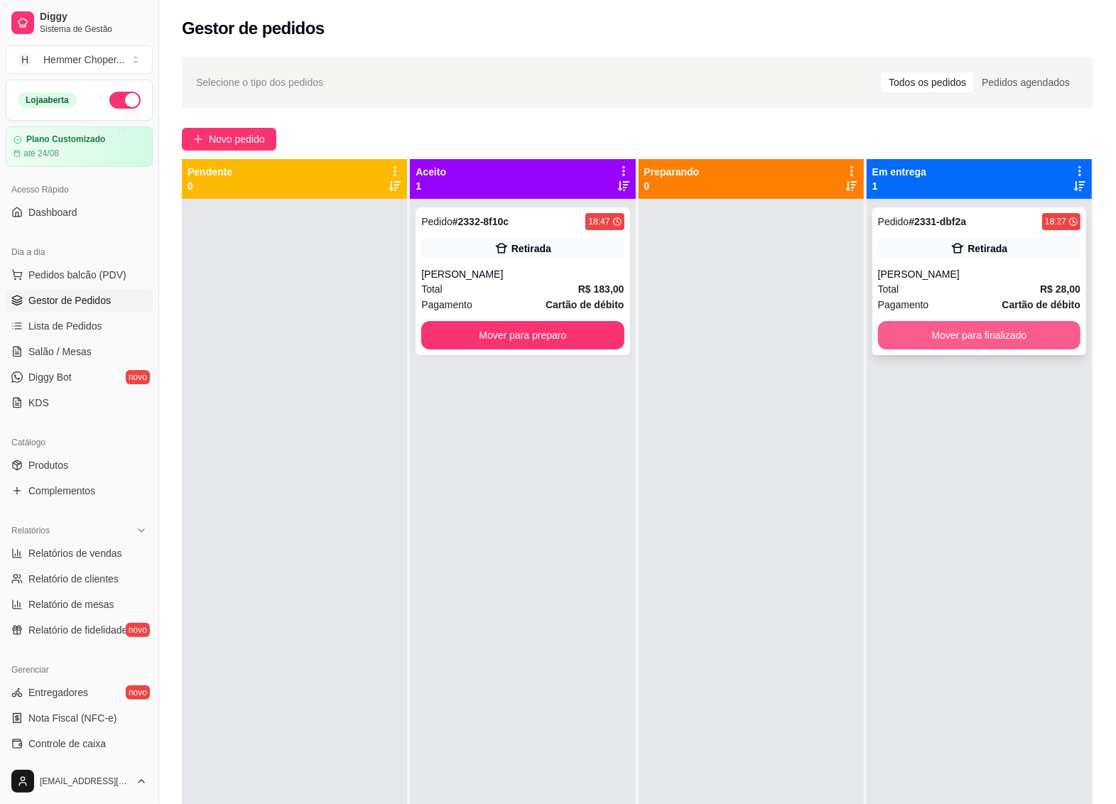
click at [907, 327] on button "Mover para finalizado" at bounding box center [979, 335] width 202 height 28
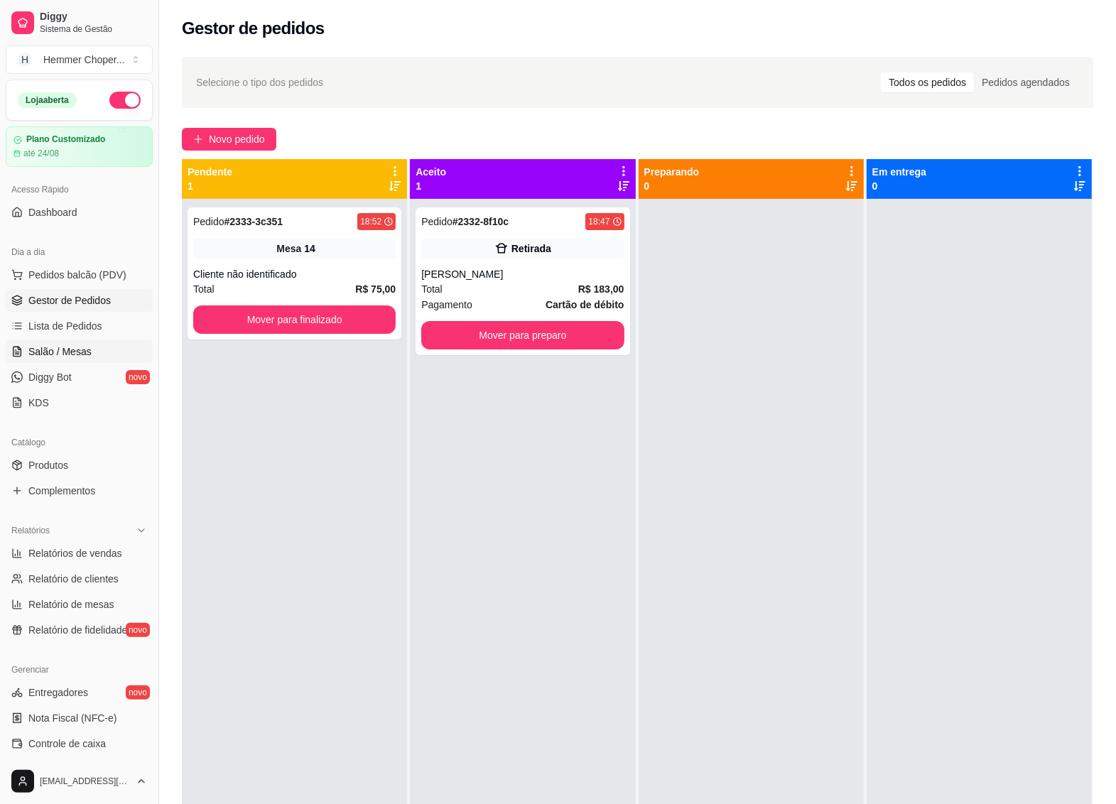
click at [72, 359] on link "Salão / Mesas" at bounding box center [79, 351] width 147 height 23
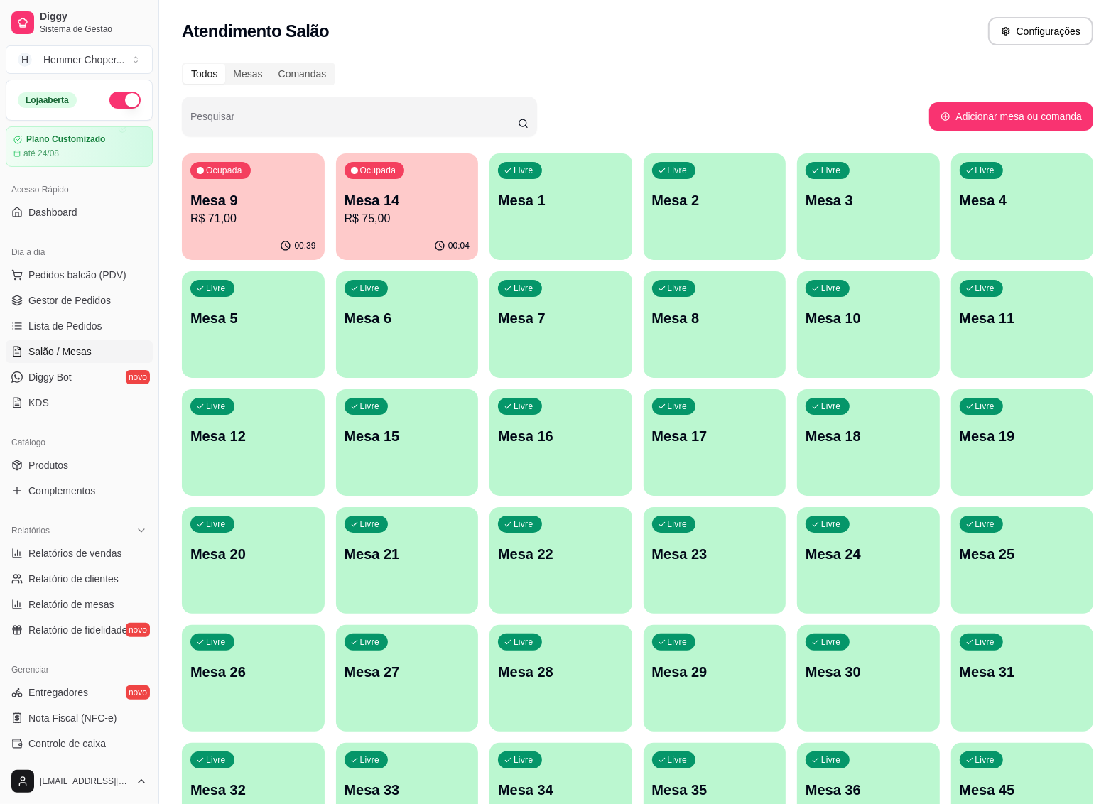
click at [260, 217] on p "R$ 71,00" at bounding box center [253, 218] width 126 height 17
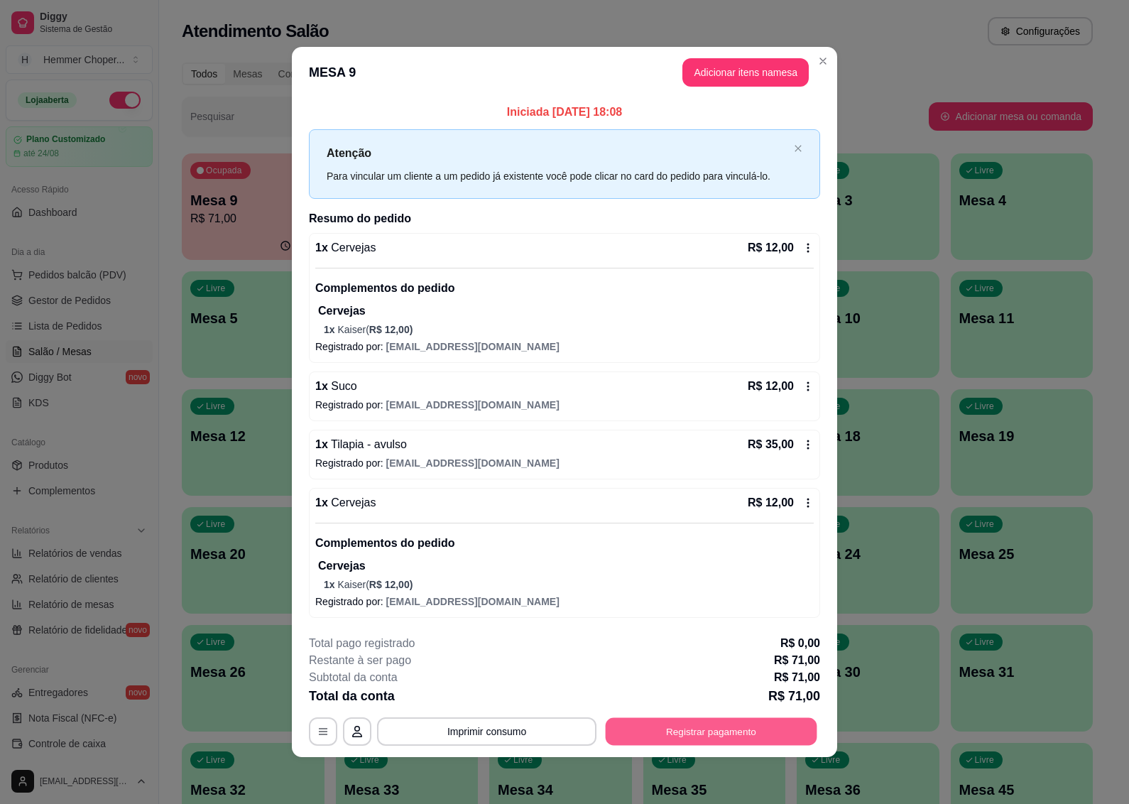
click at [683, 738] on button "Registrar pagamento" at bounding box center [712, 731] width 212 height 28
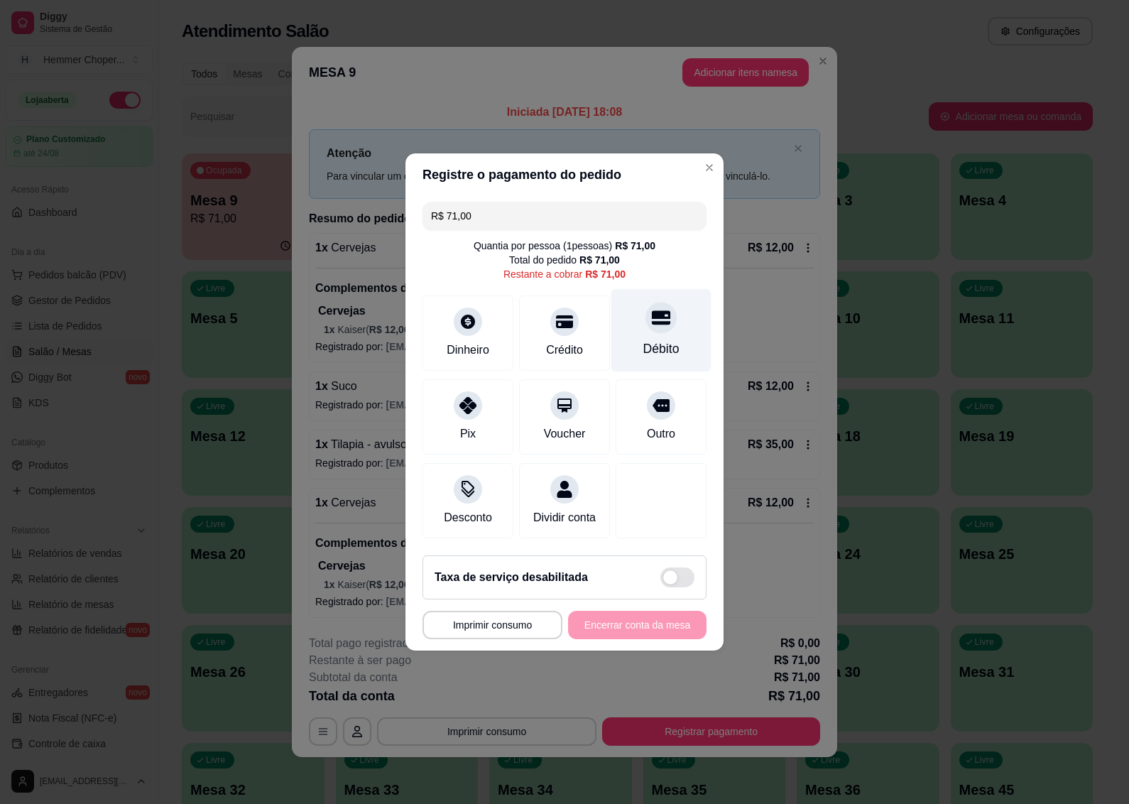
click at [655, 323] on div at bounding box center [660, 317] width 31 height 31
type input "R$ 0,00"
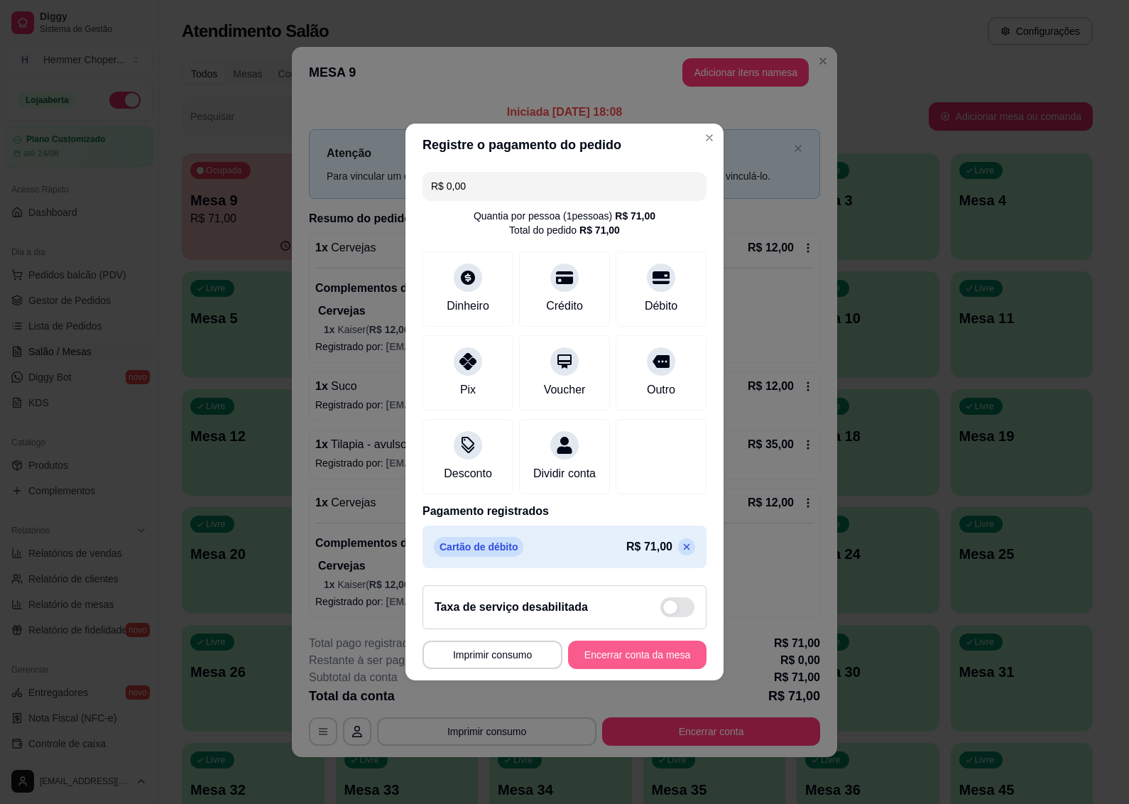
click at [622, 666] on button "Encerrar conta da mesa" at bounding box center [637, 654] width 138 height 28
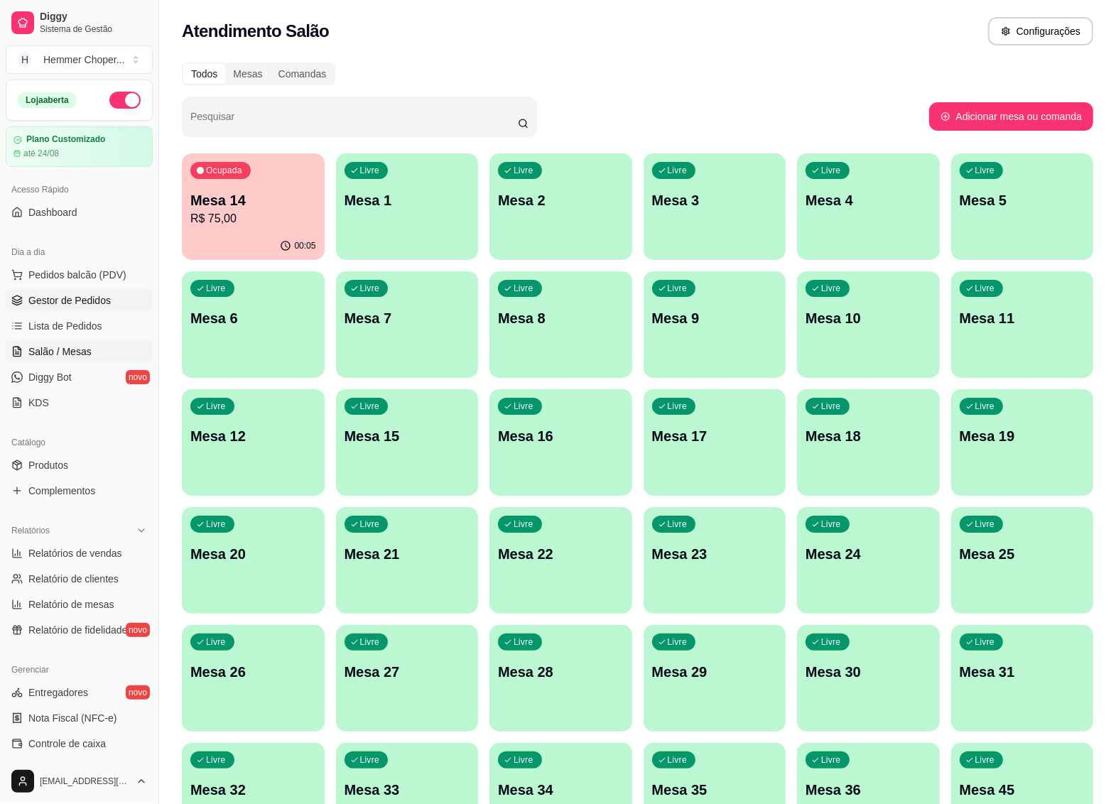
click at [84, 295] on span "Gestor de Pedidos" at bounding box center [69, 300] width 82 height 14
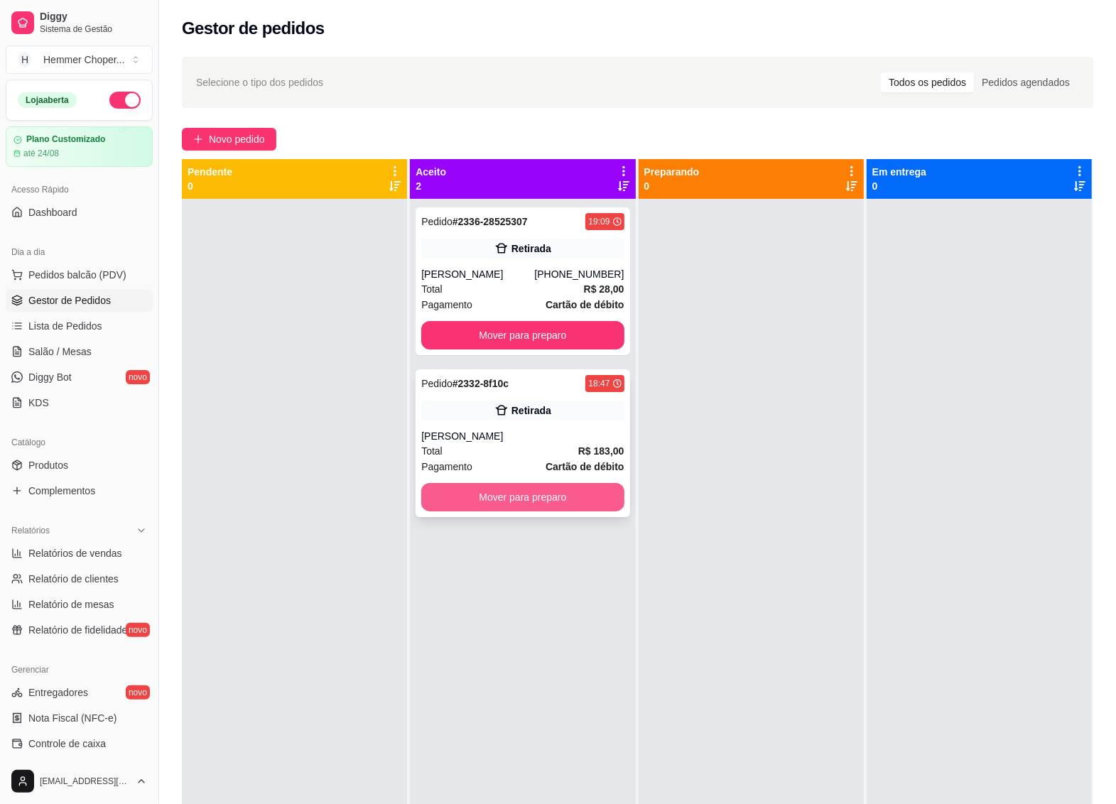
click at [491, 503] on button "Mover para preparo" at bounding box center [522, 497] width 202 height 28
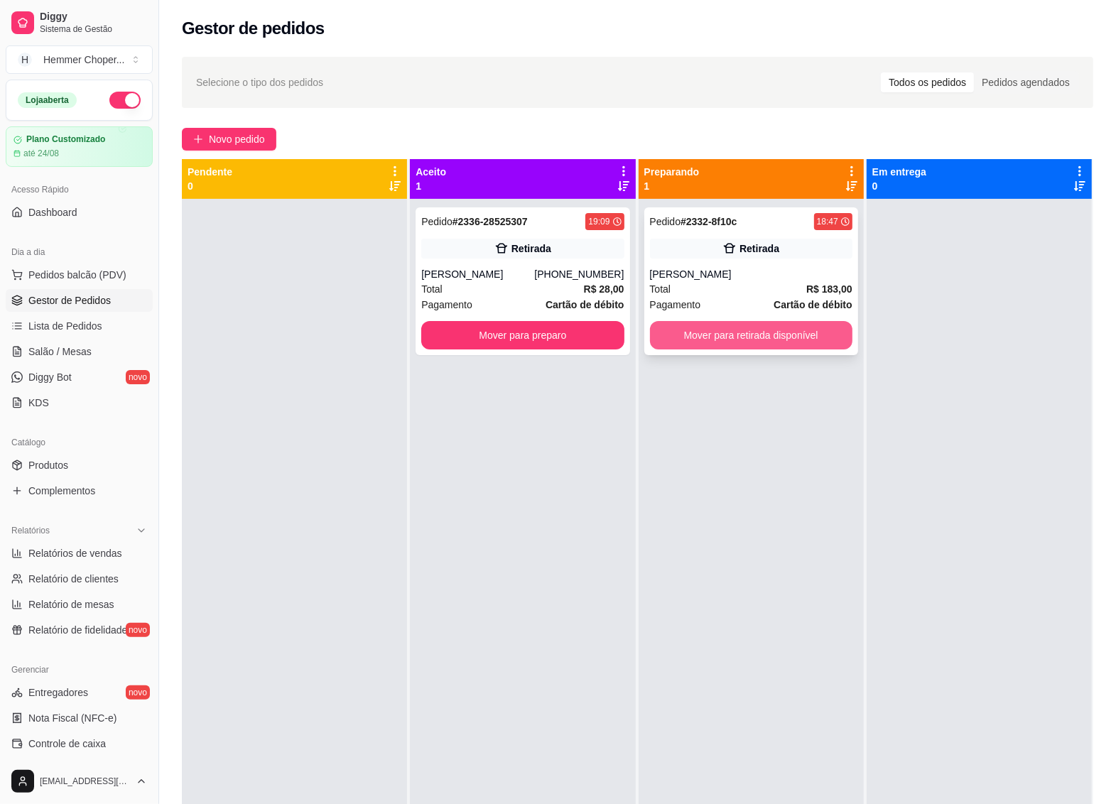
click at [705, 342] on button "Mover para retirada disponível" at bounding box center [751, 335] width 202 height 28
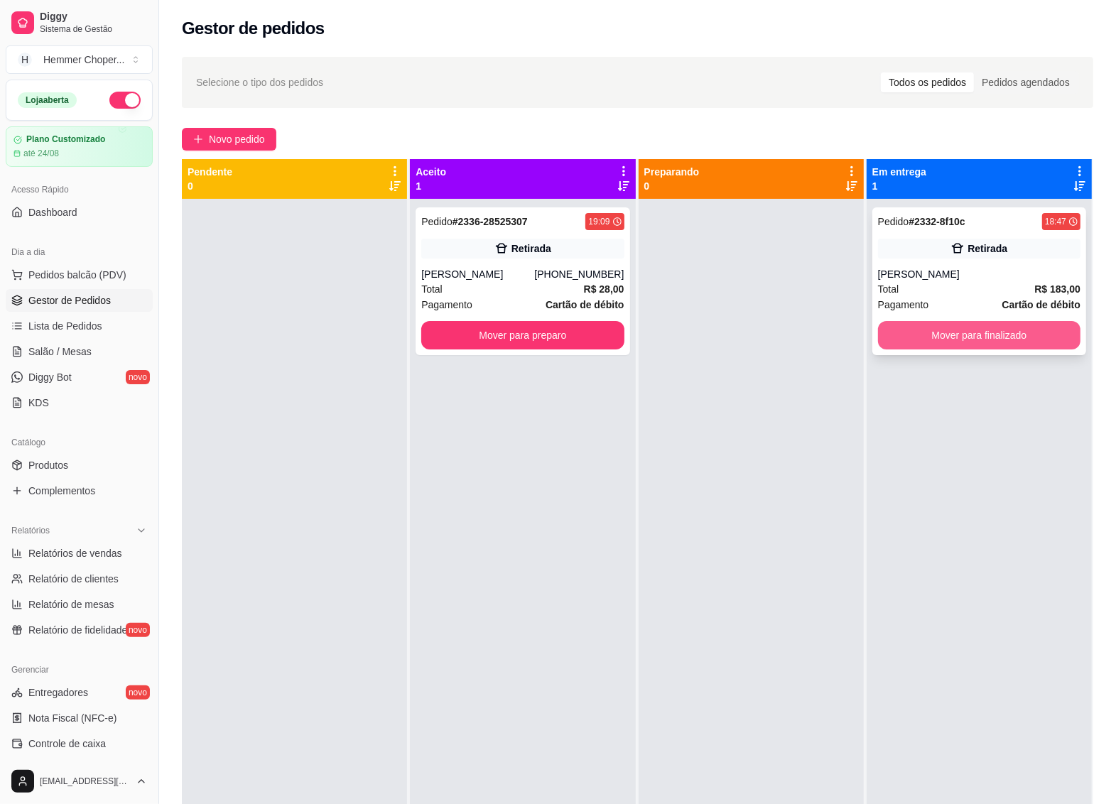
click at [936, 338] on button "Mover para finalizado" at bounding box center [979, 335] width 202 height 28
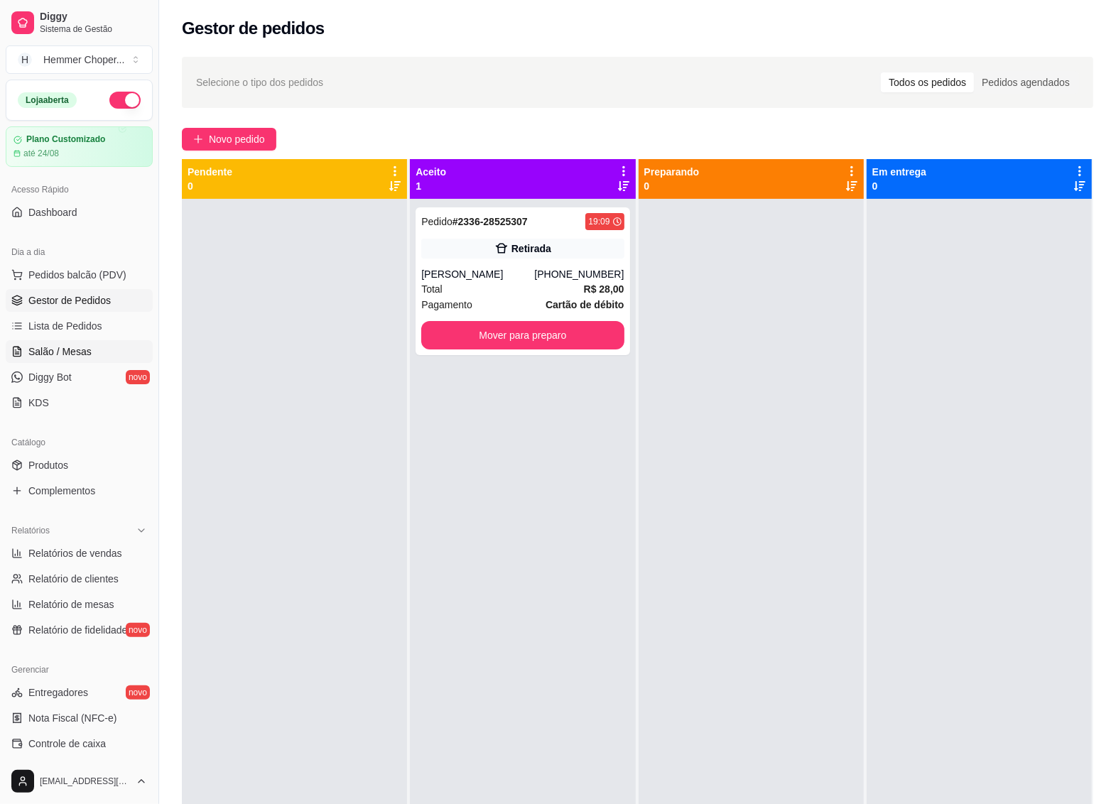
click at [70, 349] on span "Salão / Mesas" at bounding box center [59, 351] width 63 height 14
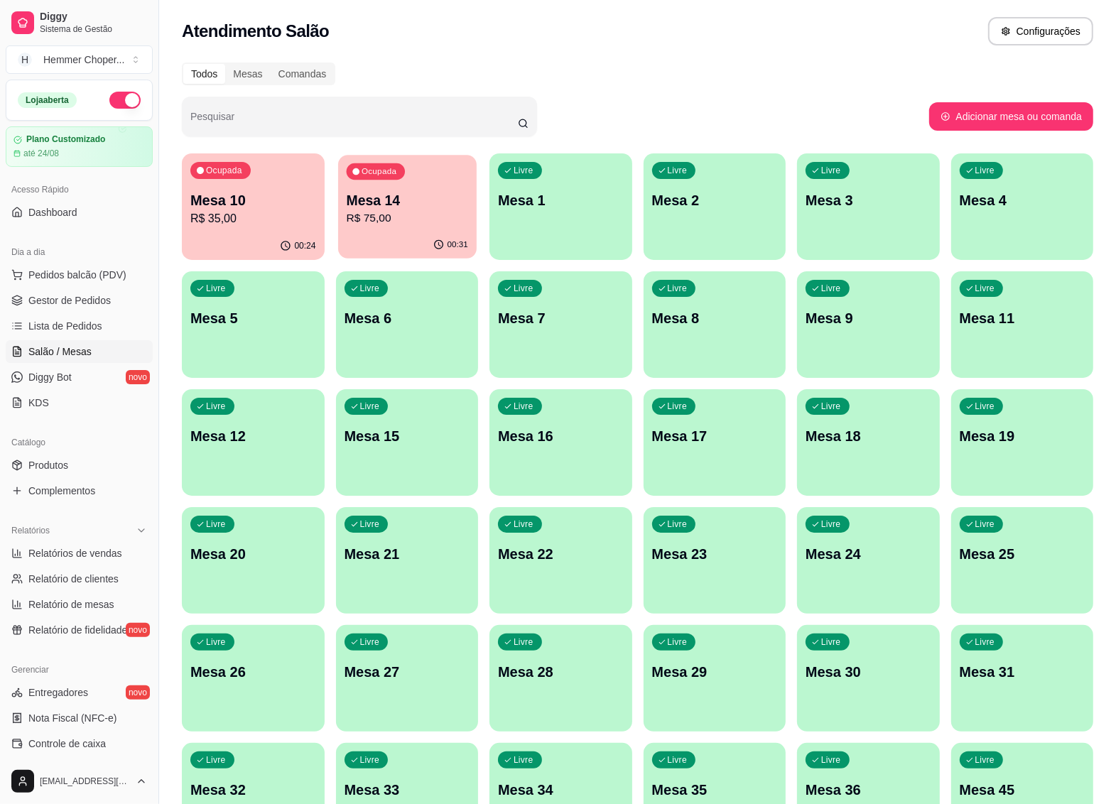
click at [393, 209] on p "Mesa 14" at bounding box center [406, 200] width 121 height 19
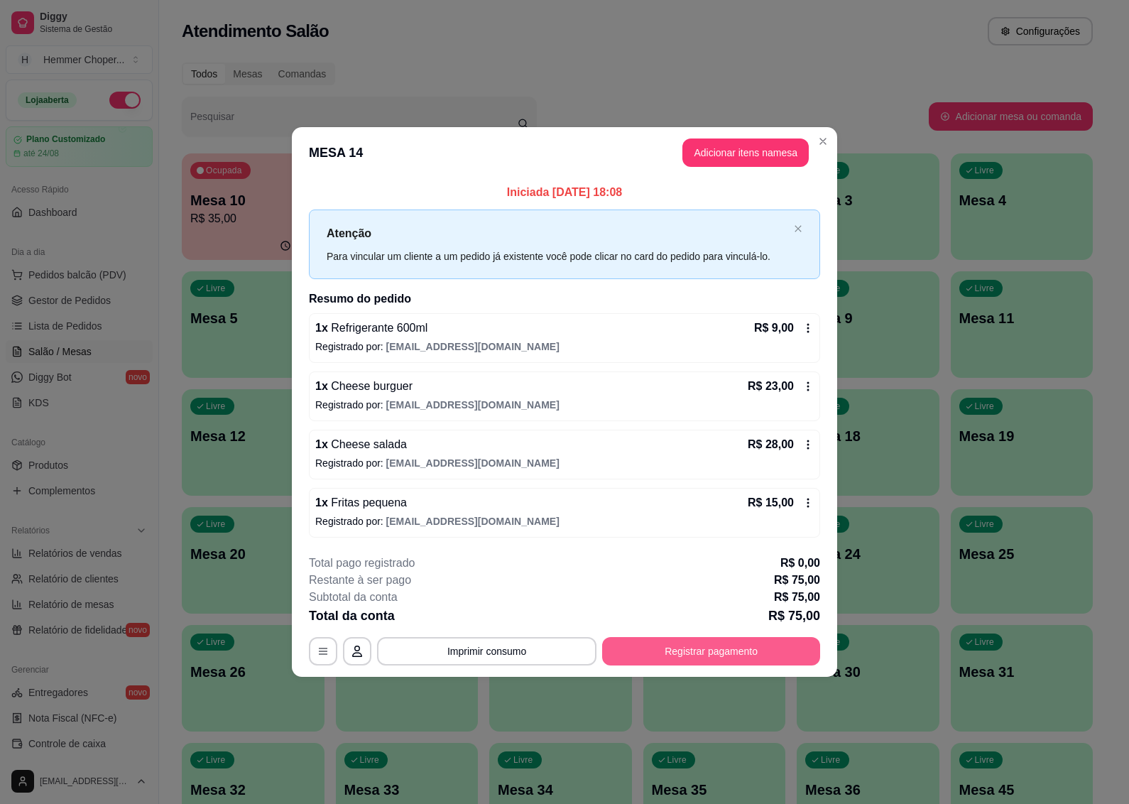
click at [655, 646] on button "Registrar pagamento" at bounding box center [711, 651] width 218 height 28
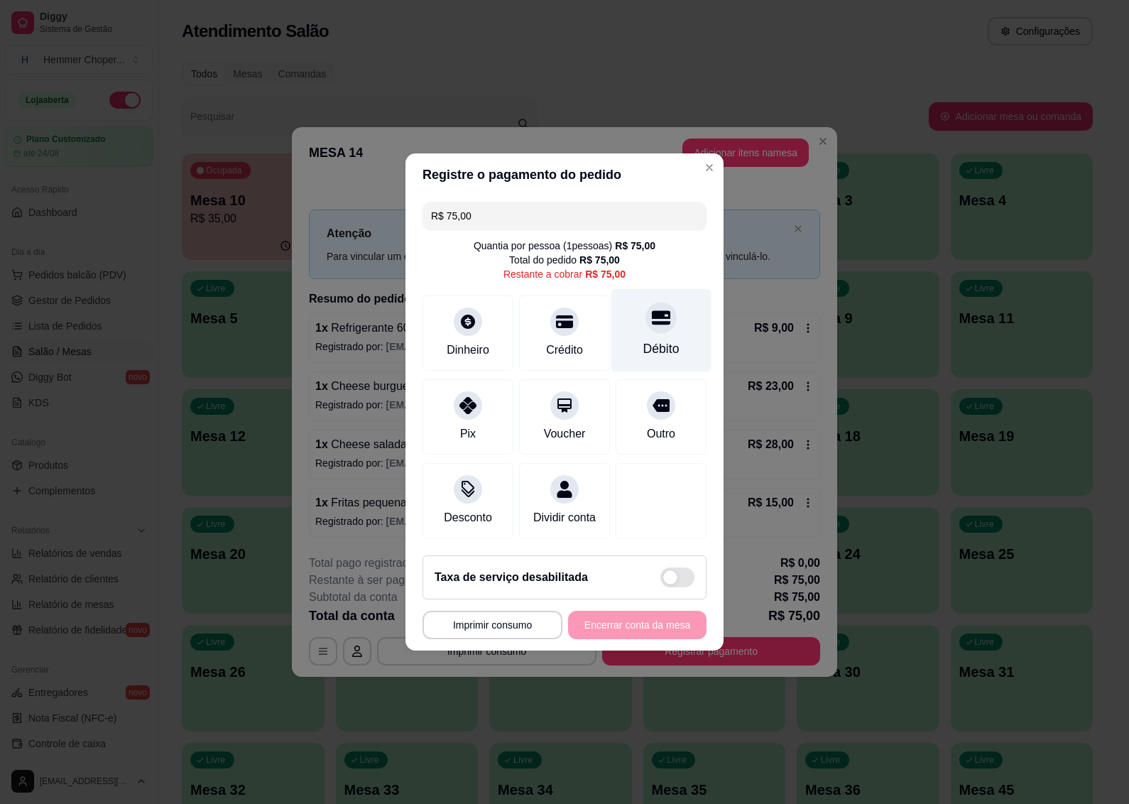
click at [657, 327] on div "Débito" at bounding box center [661, 330] width 100 height 83
type input "R$ 0,00"
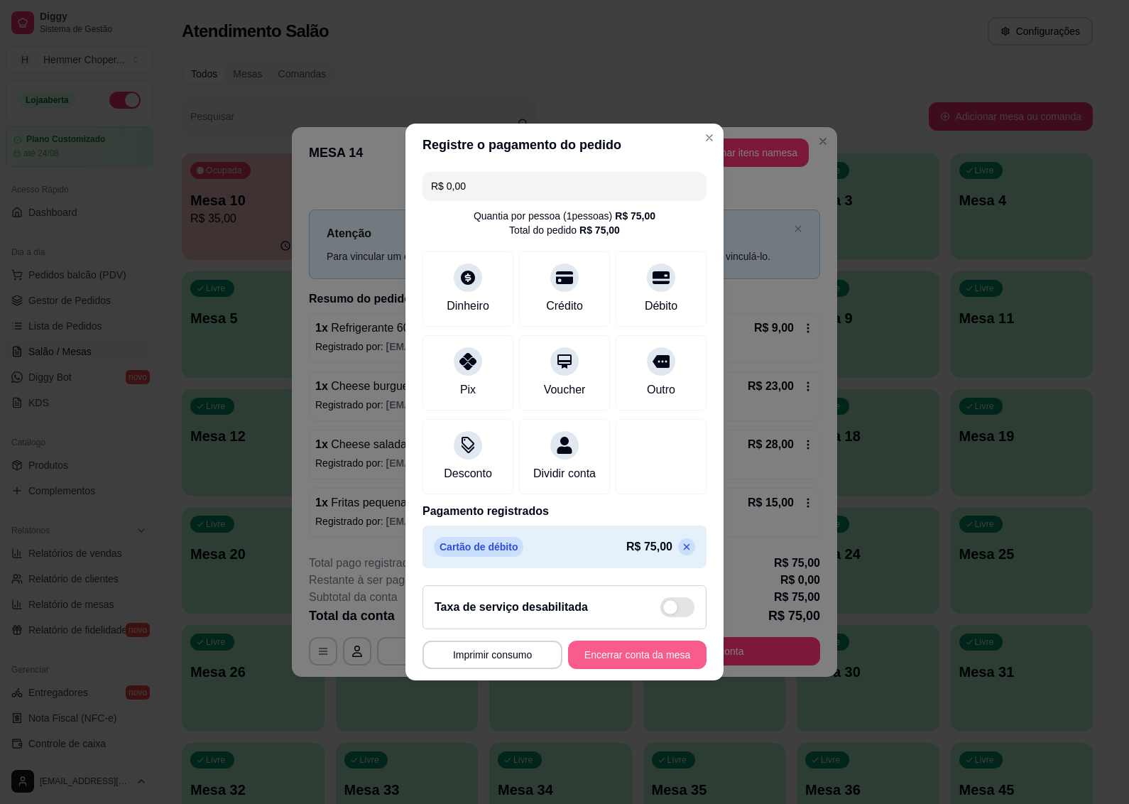
click at [598, 658] on button "Encerrar conta da mesa" at bounding box center [637, 654] width 138 height 28
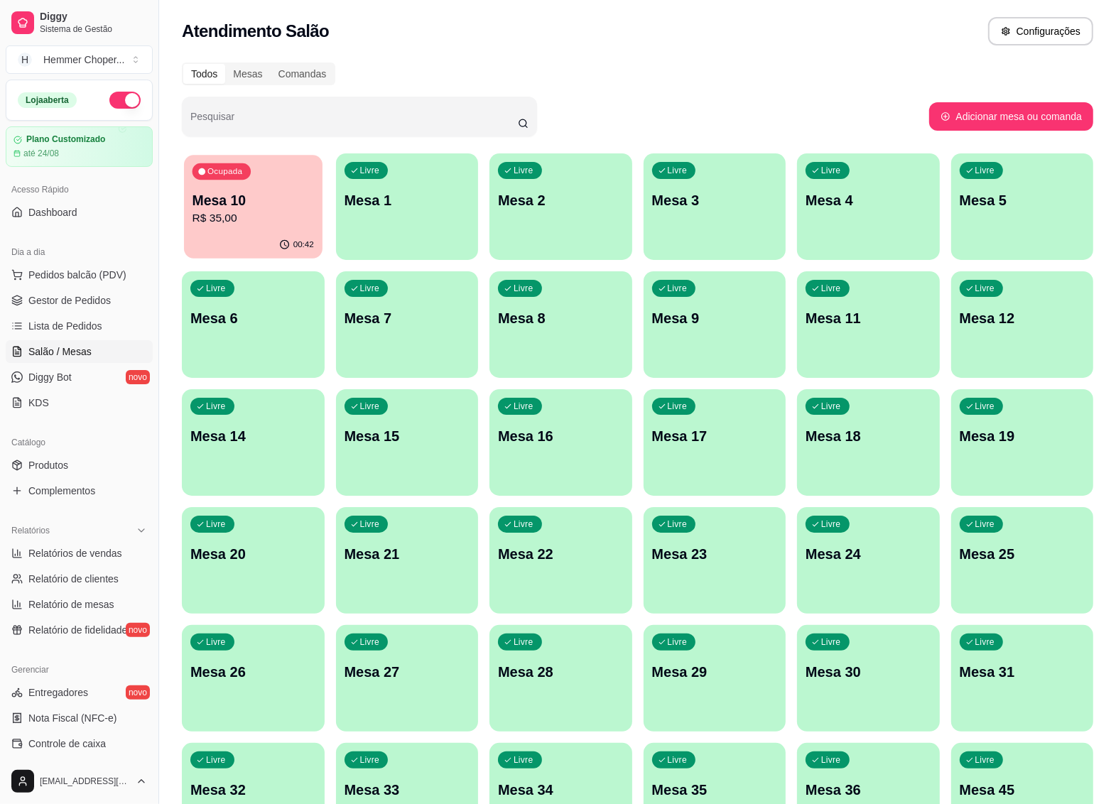
click at [266, 227] on div "Ocupada Mesa 10 R$ 35,00" at bounding box center [253, 193] width 138 height 77
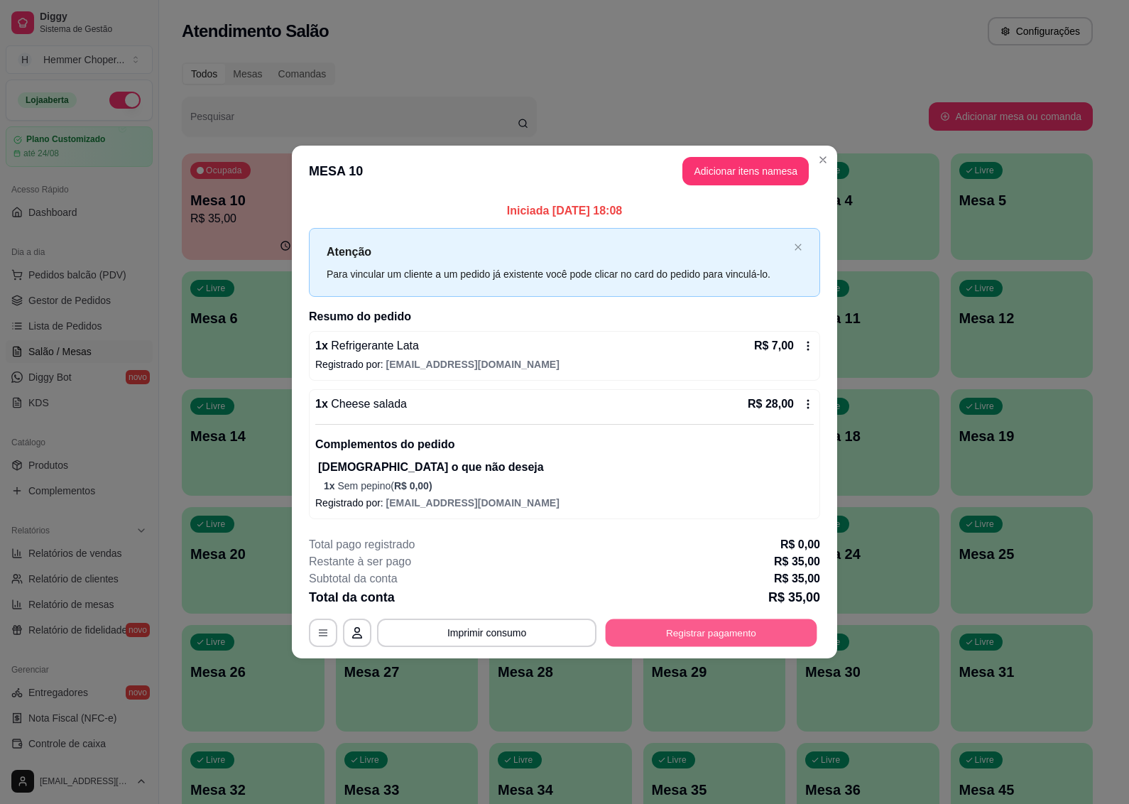
click at [705, 647] on button "Registrar pagamento" at bounding box center [712, 633] width 212 height 28
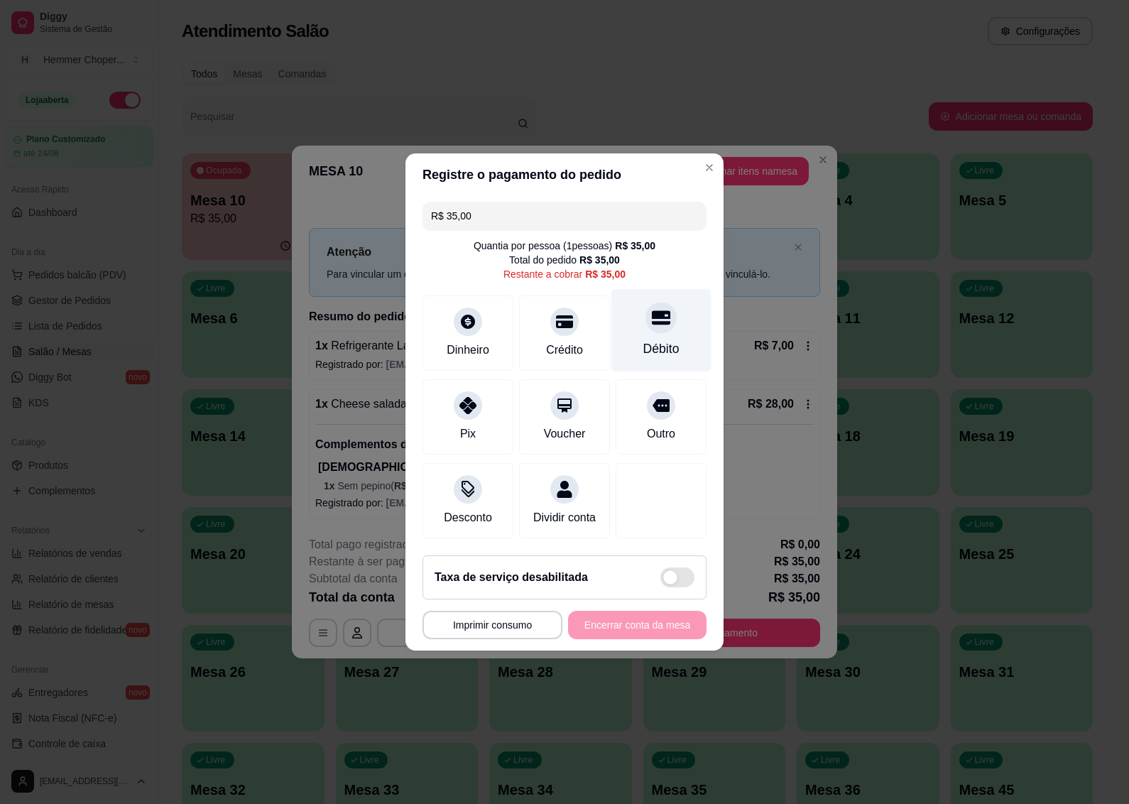
click at [654, 325] on div "Débito" at bounding box center [661, 330] width 100 height 83
type input "R$ 0,00"
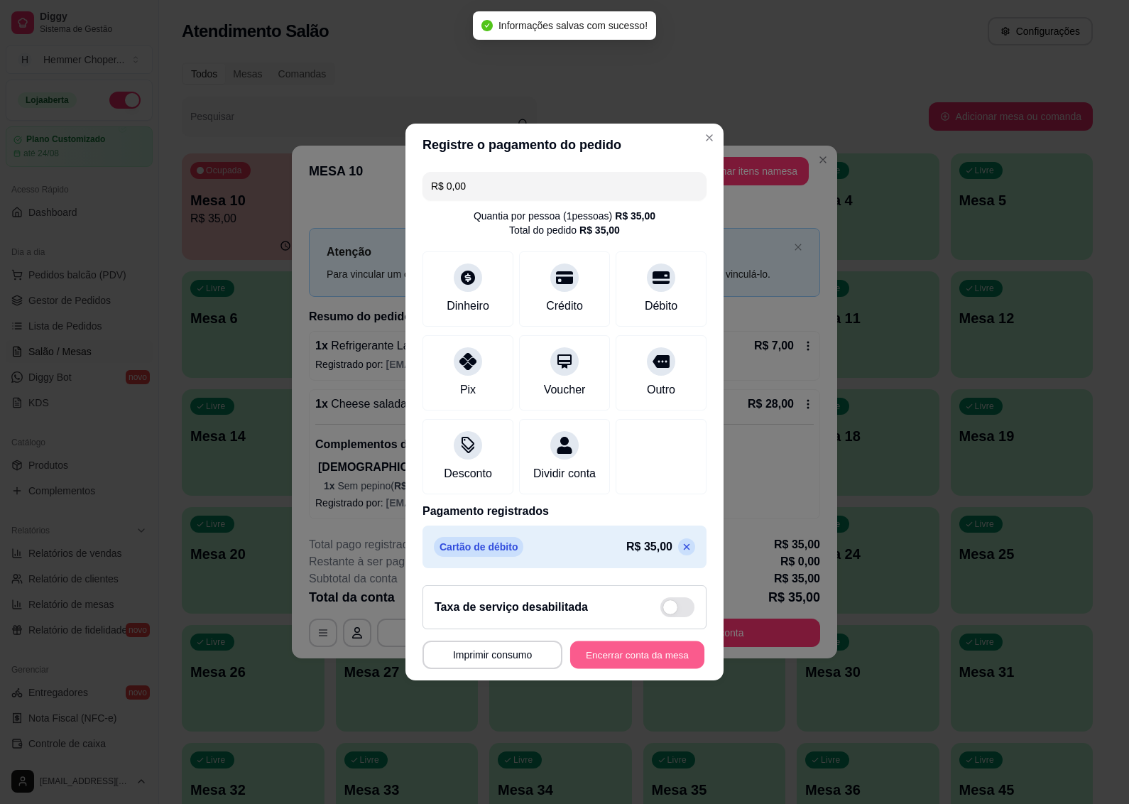
click at [591, 659] on button "Encerrar conta da mesa" at bounding box center [637, 655] width 134 height 28
